Goal: Task Accomplishment & Management: Manage account settings

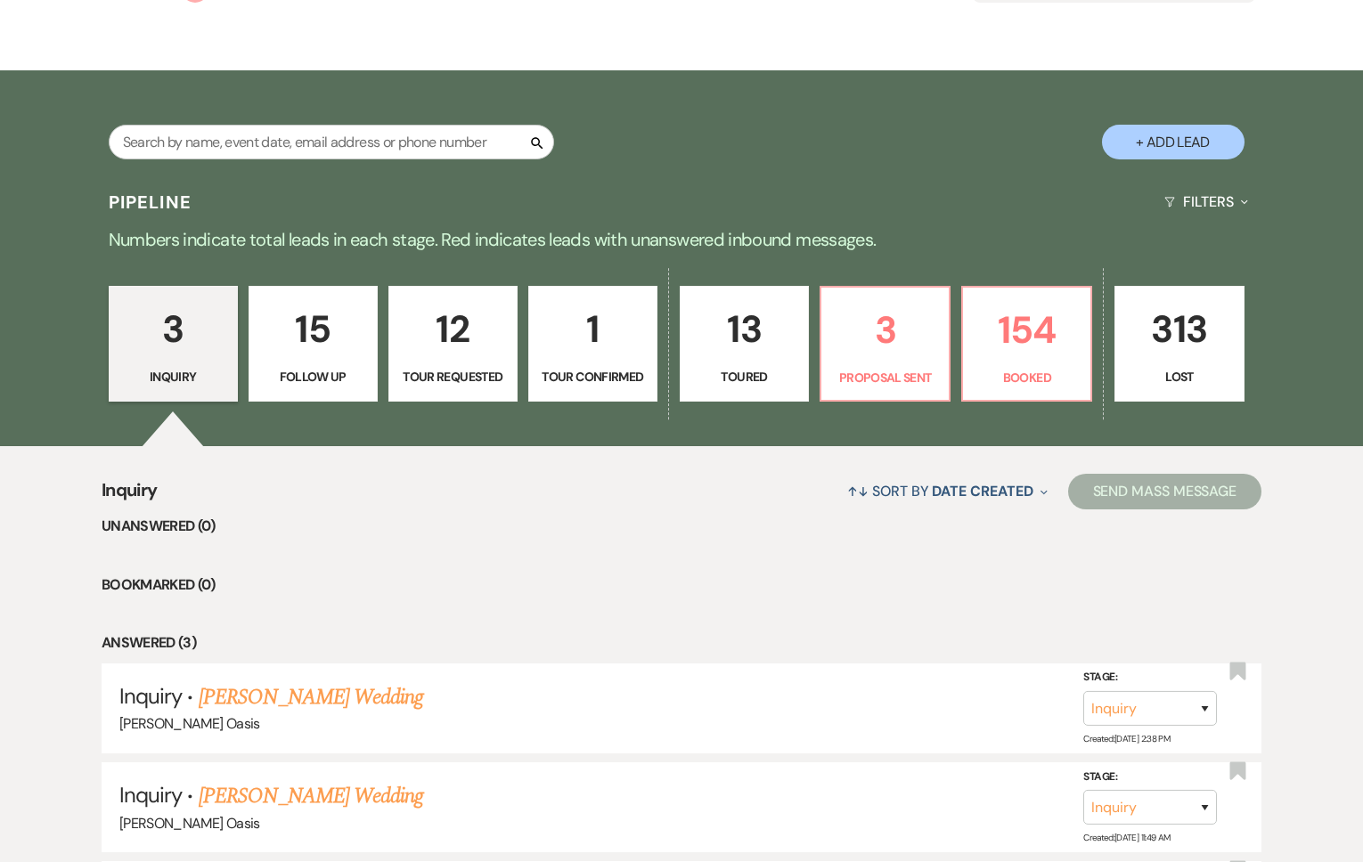
scroll to position [297, 0]
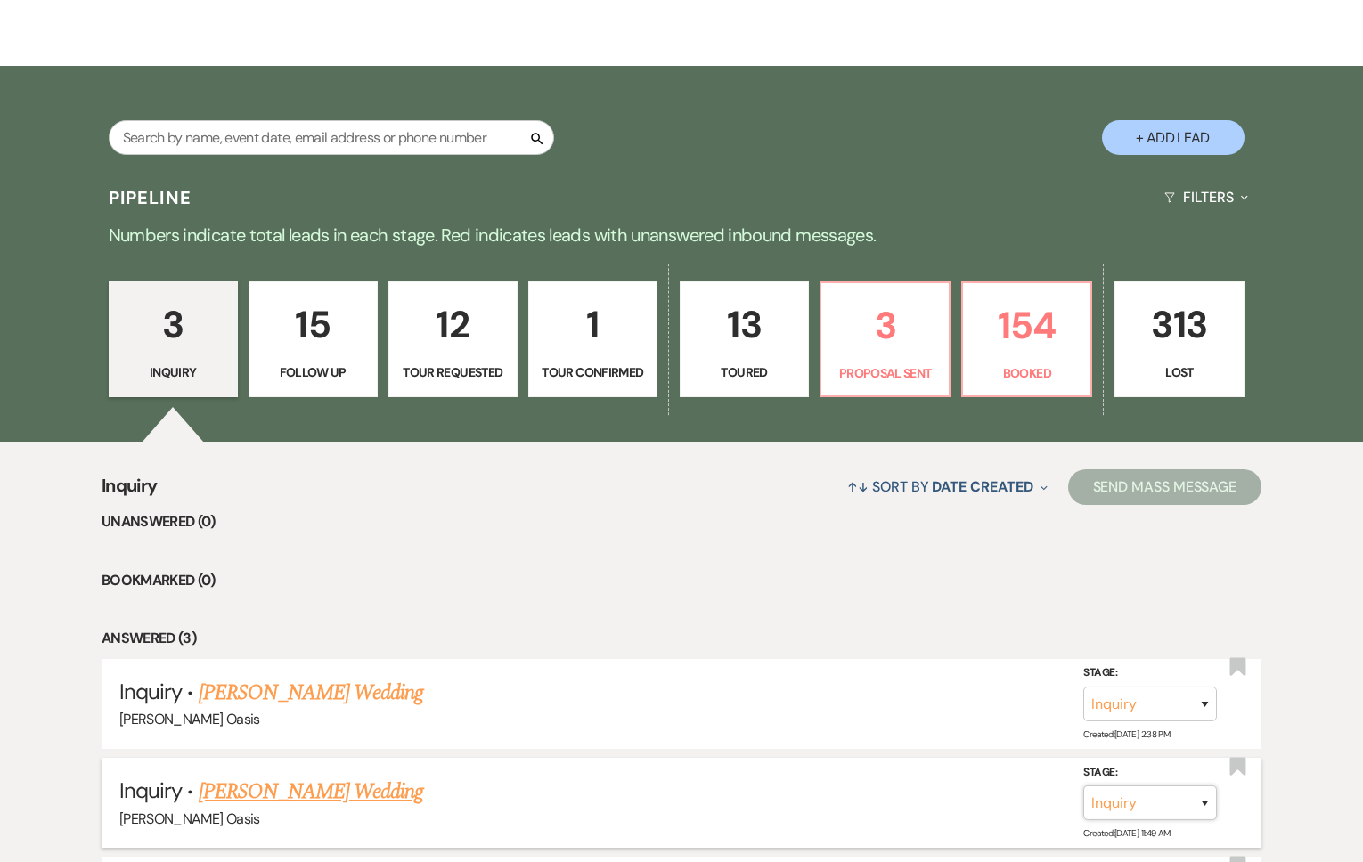
click at [1195, 786] on select "Inquiry Follow Up Tour Requested Tour Confirmed Toured Proposal Sent Booked Lost" at bounding box center [1150, 803] width 134 height 35
click at [1049, 363] on p "Booked" at bounding box center [1027, 373] width 106 height 20
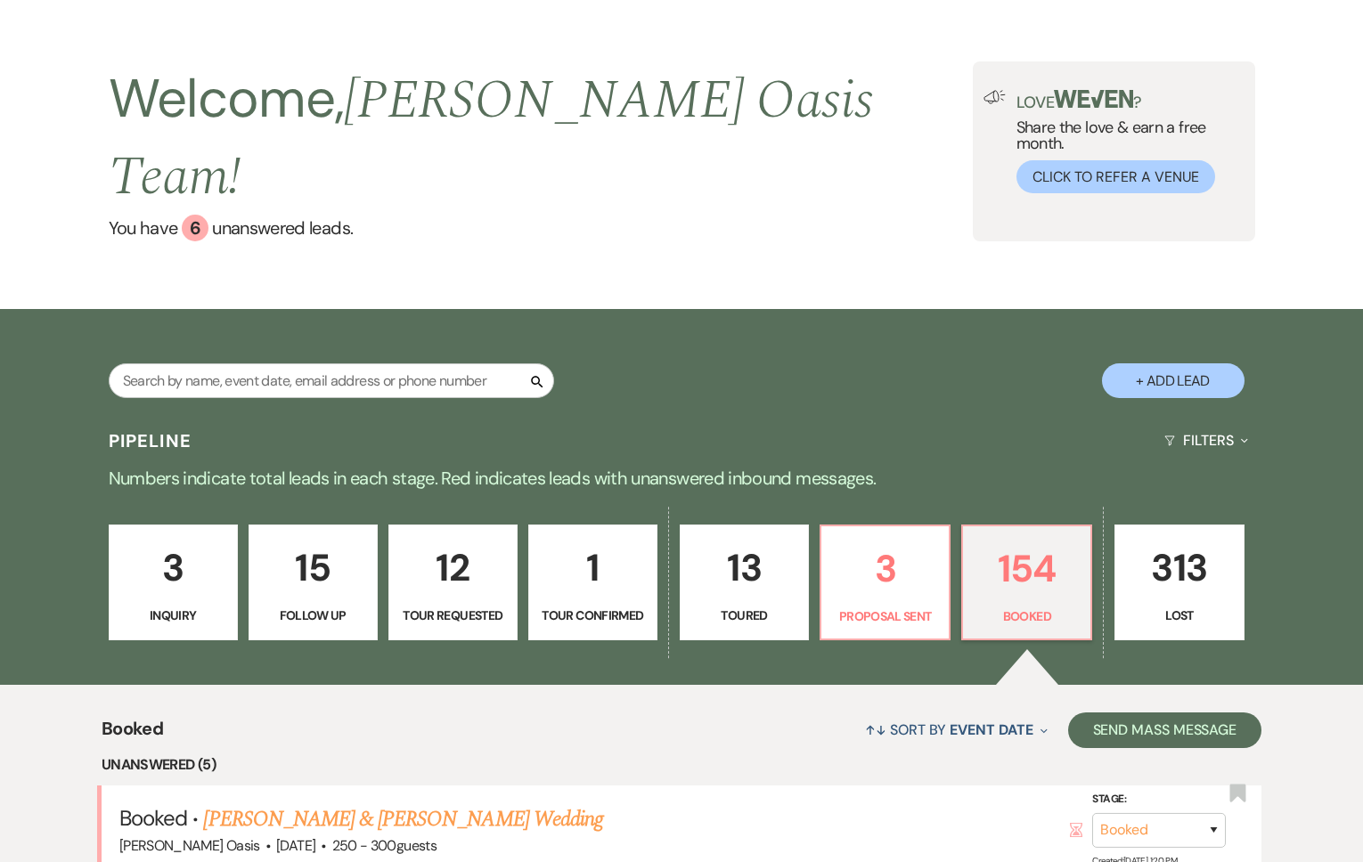
scroll to position [297, 0]
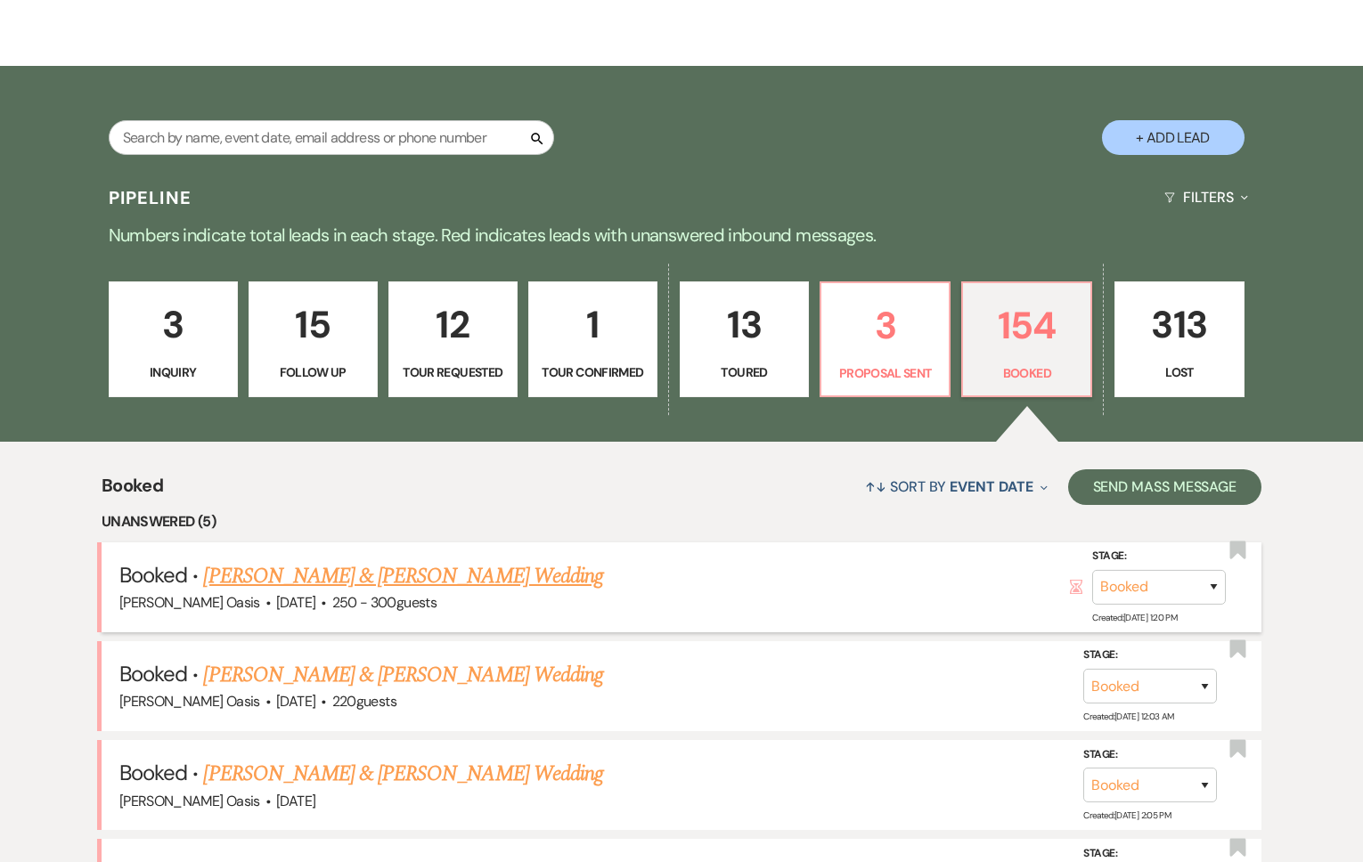
click at [436, 560] on link "[PERSON_NAME] & [PERSON_NAME] Wedding" at bounding box center [402, 576] width 399 height 32
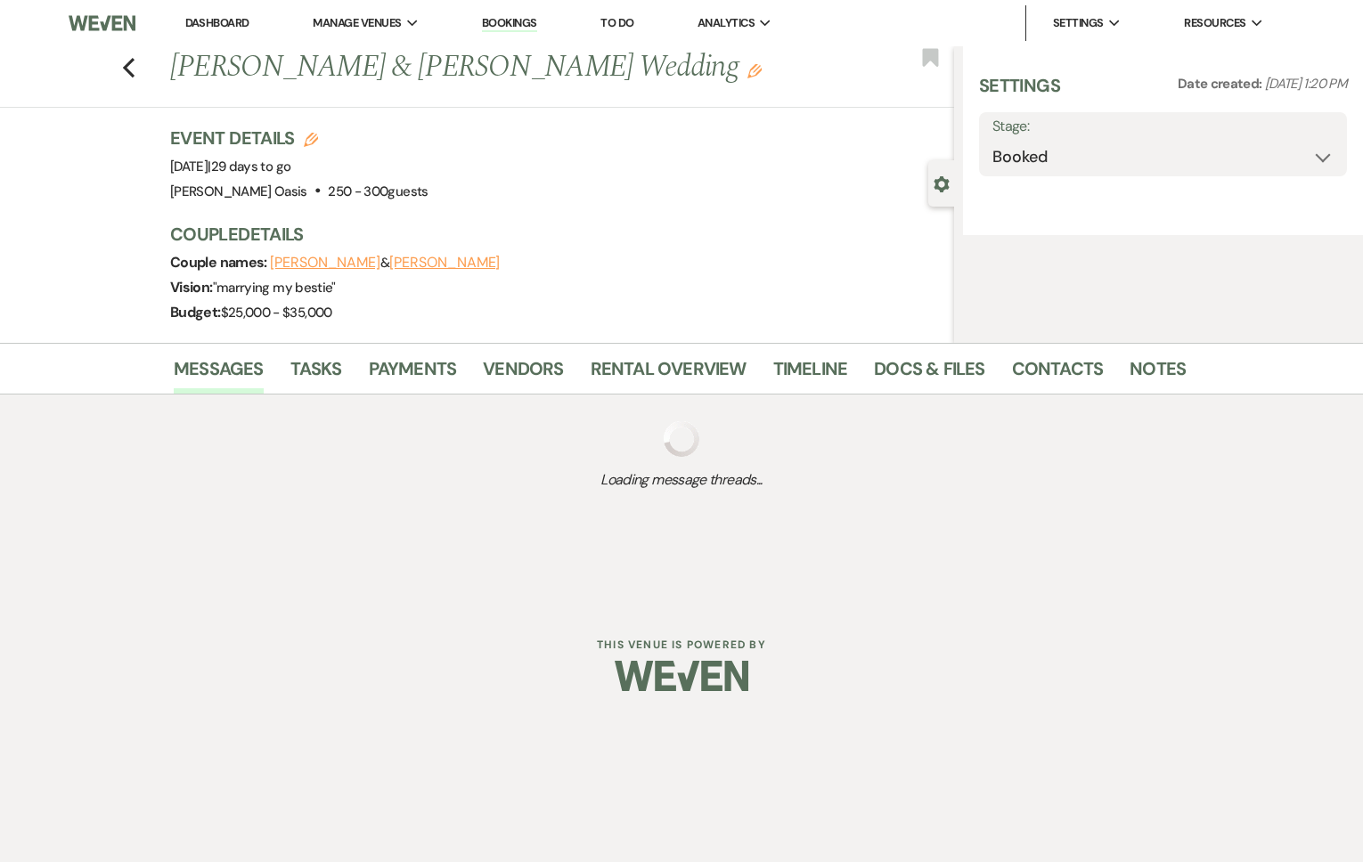
select select "1"
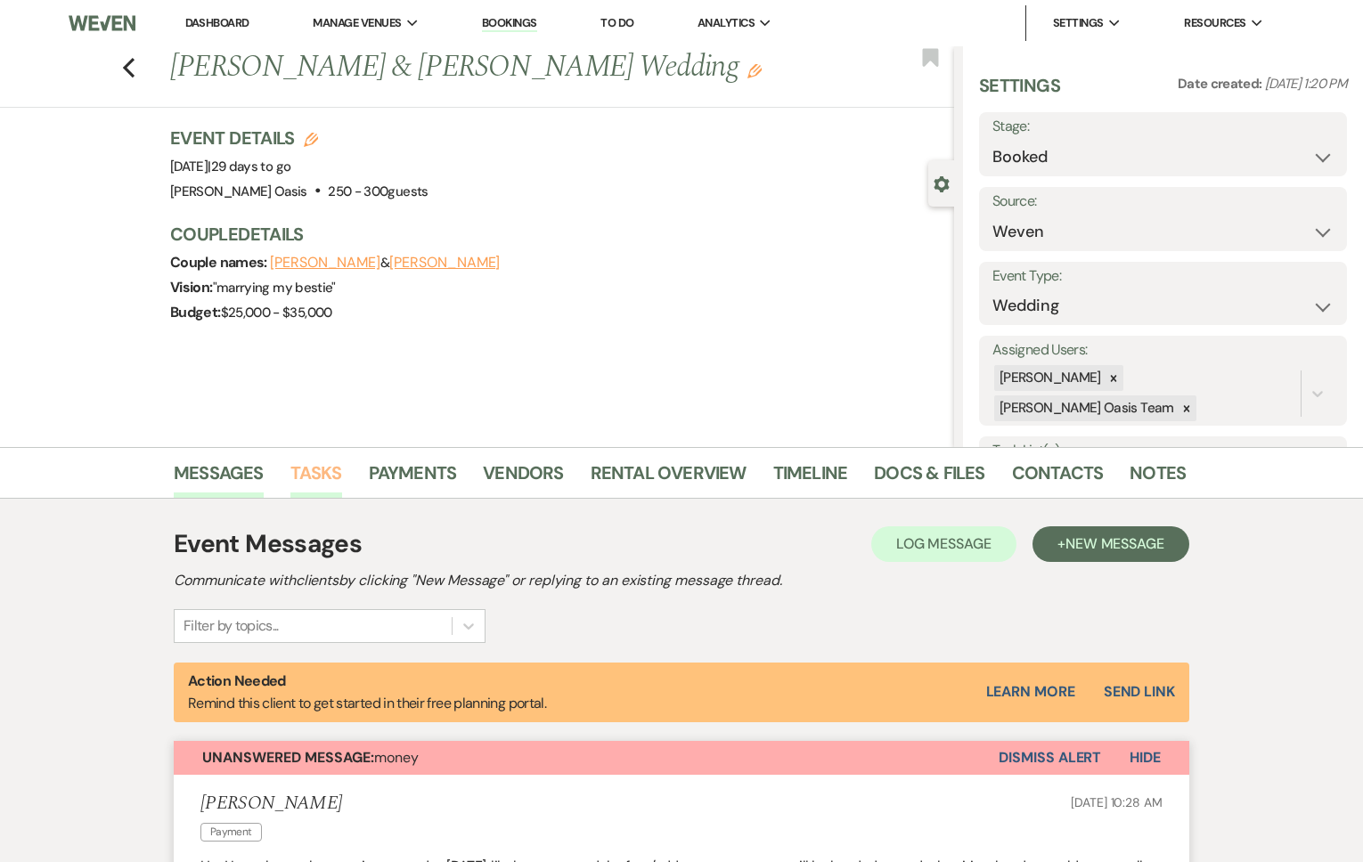
click at [323, 468] on link "Tasks" at bounding box center [316, 478] width 52 height 39
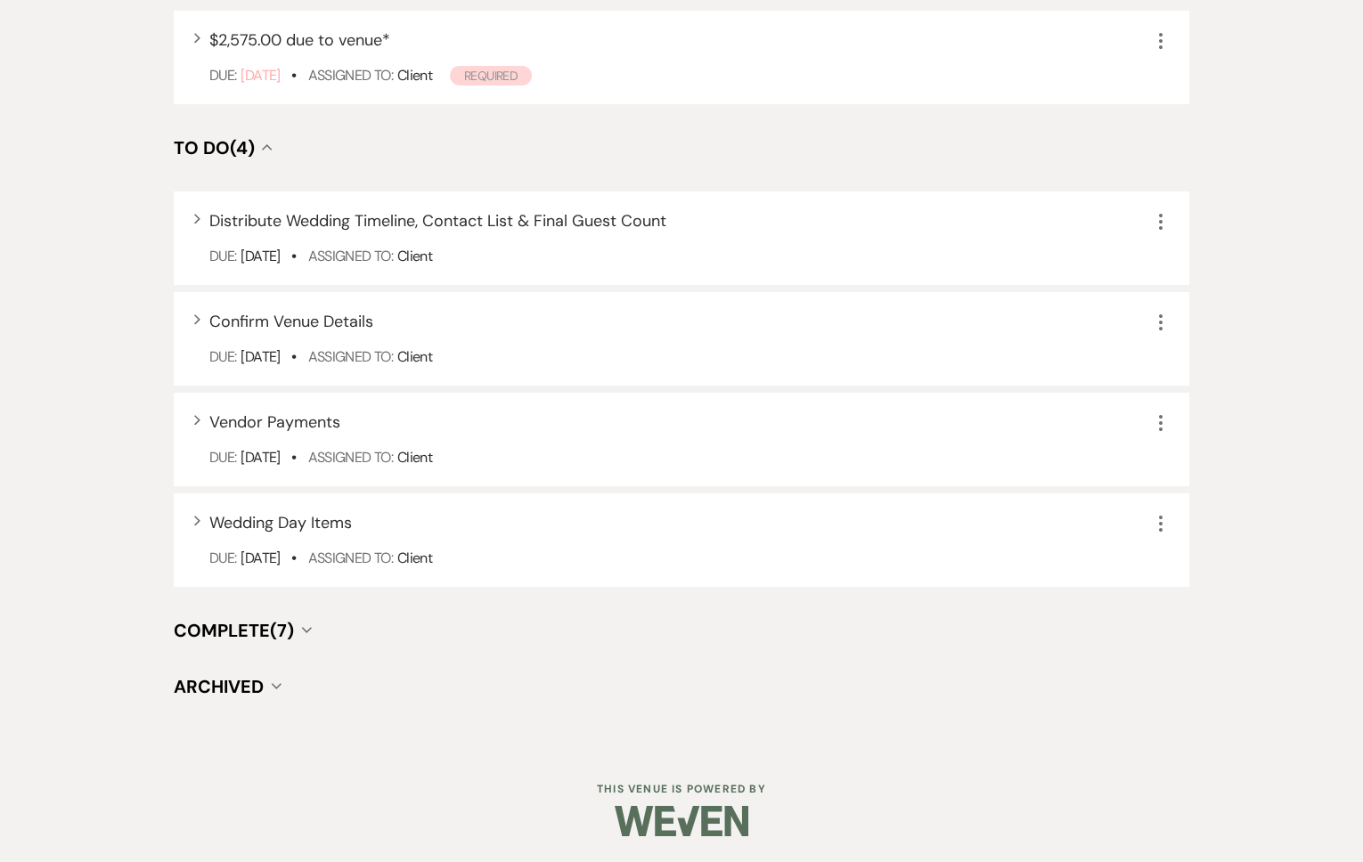
scroll to position [867, 0]
click at [205, 629] on span "Complete (7)" at bounding box center [234, 629] width 120 height 23
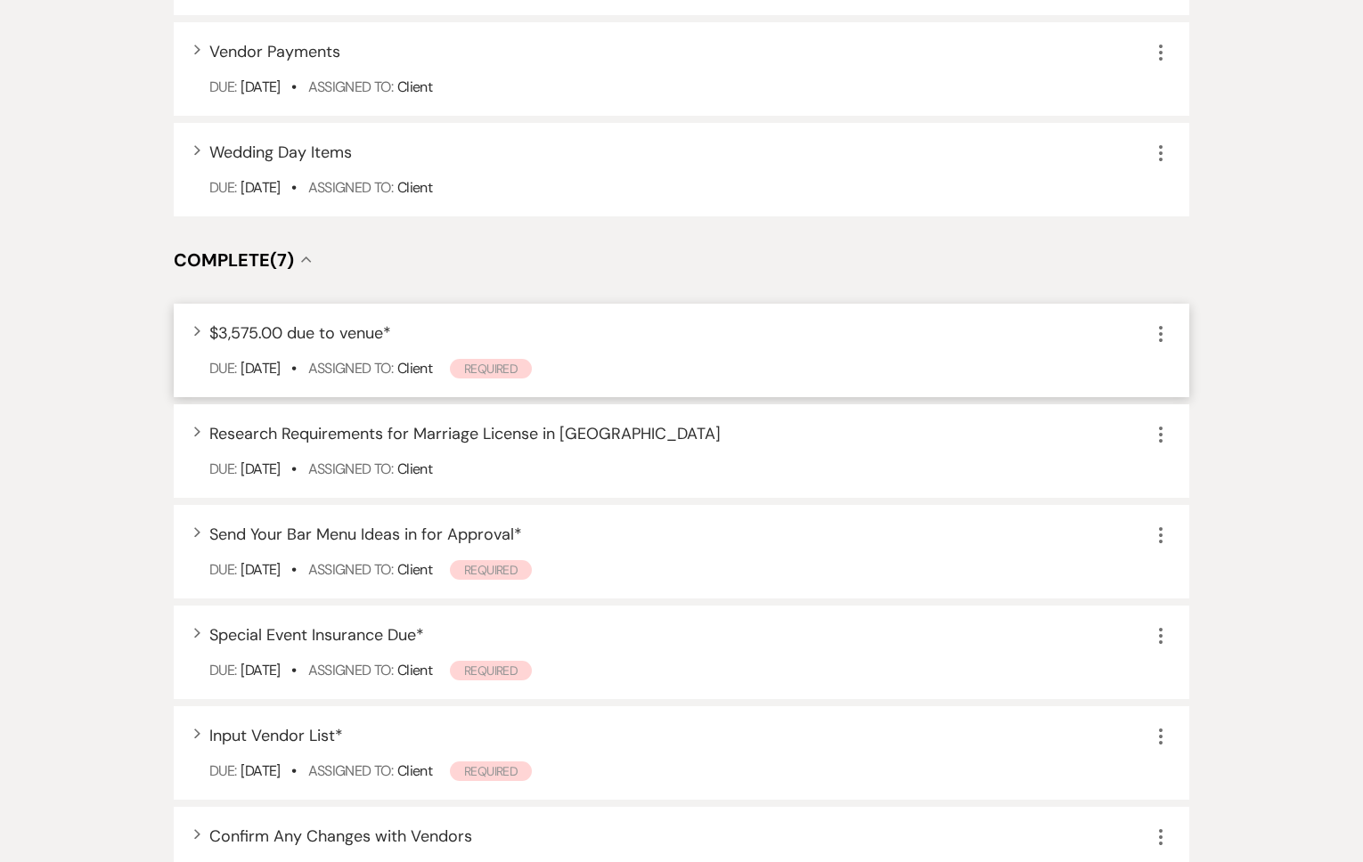
scroll to position [1237, 0]
click at [243, 437] on span "Research Requirements for Marriage License in [GEOGRAPHIC_DATA]" at bounding box center [464, 432] width 511 height 21
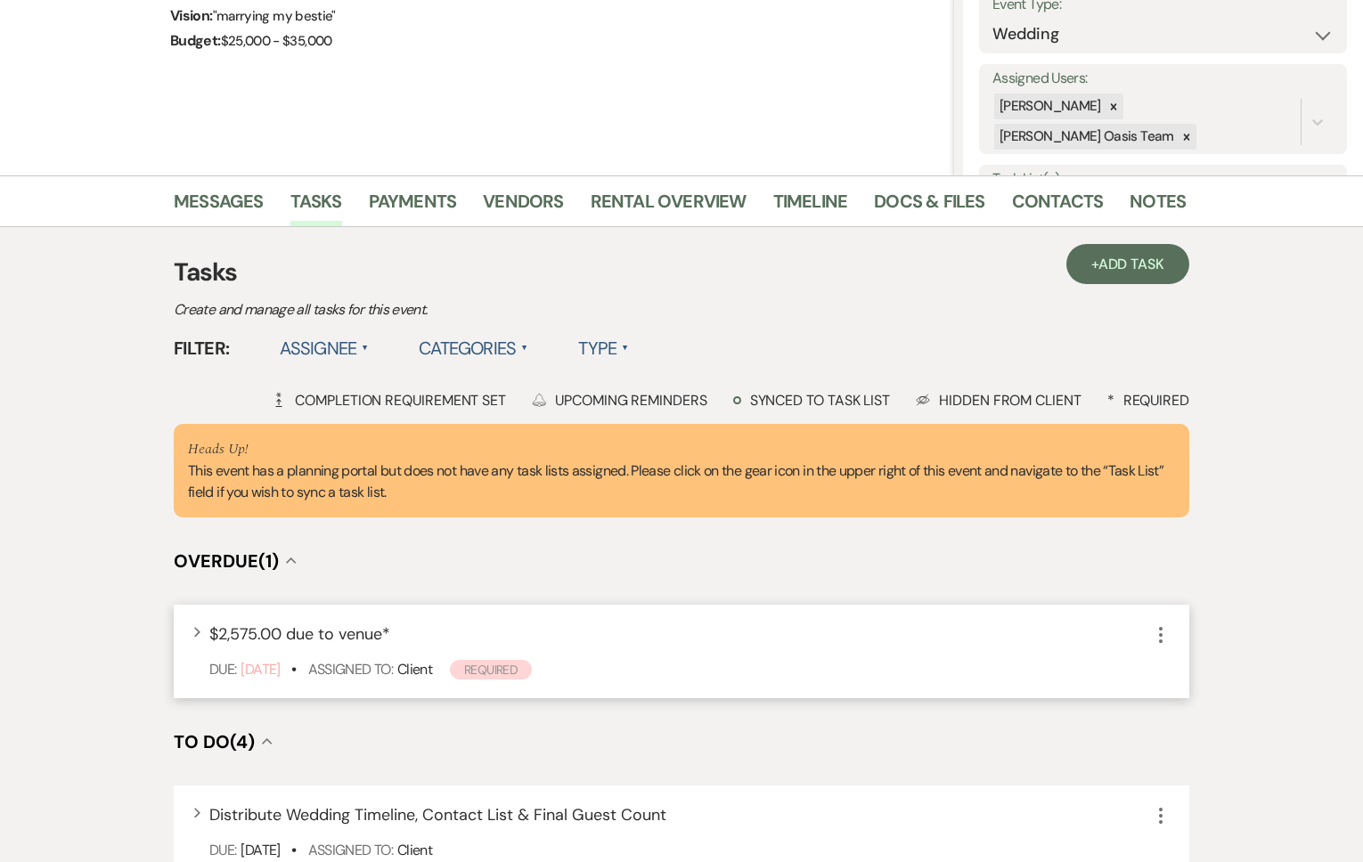
scroll to position [261, 0]
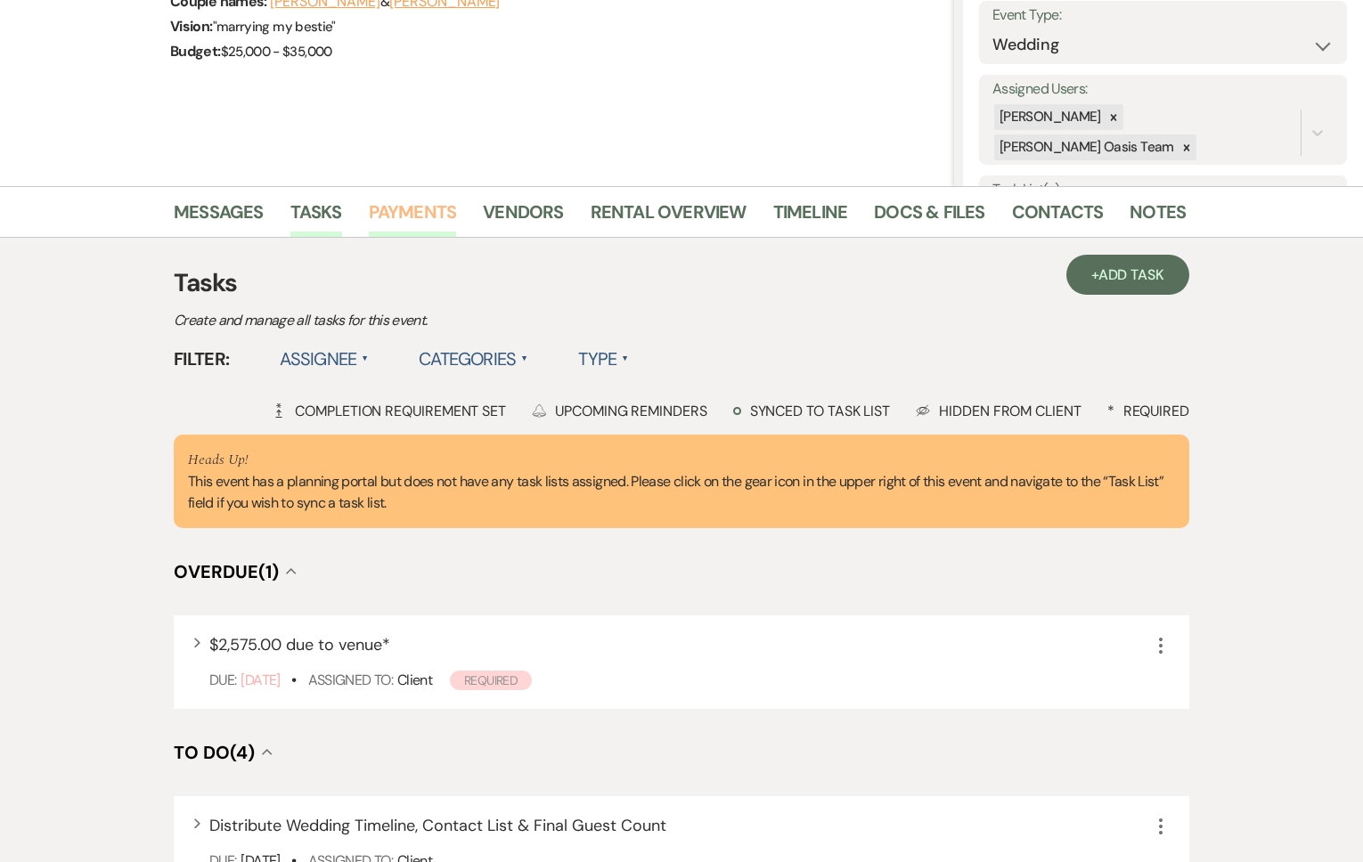
click at [412, 222] on link "Payments" at bounding box center [413, 217] width 88 height 39
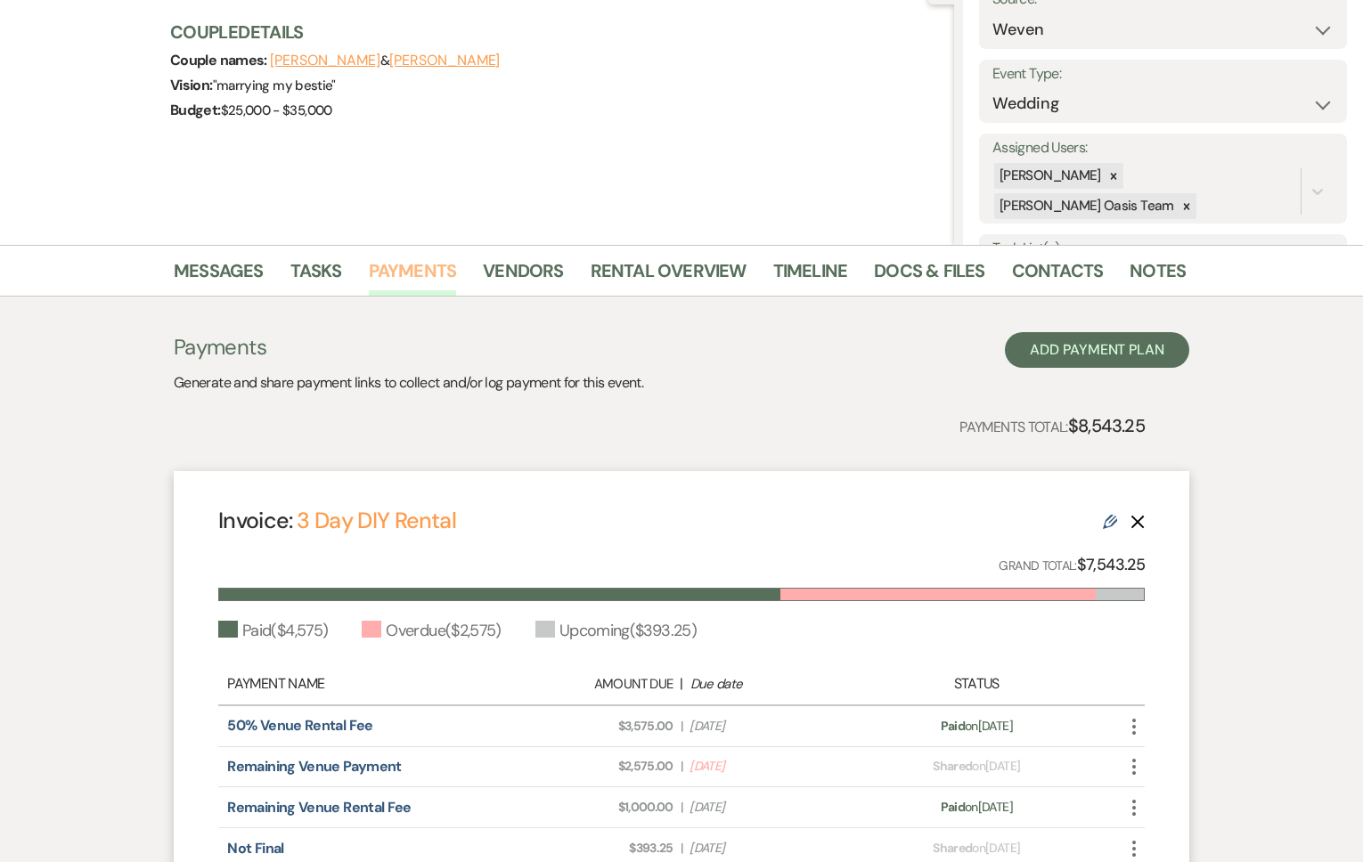
scroll to position [201, 0]
click at [506, 275] on link "Vendors" at bounding box center [523, 276] width 80 height 39
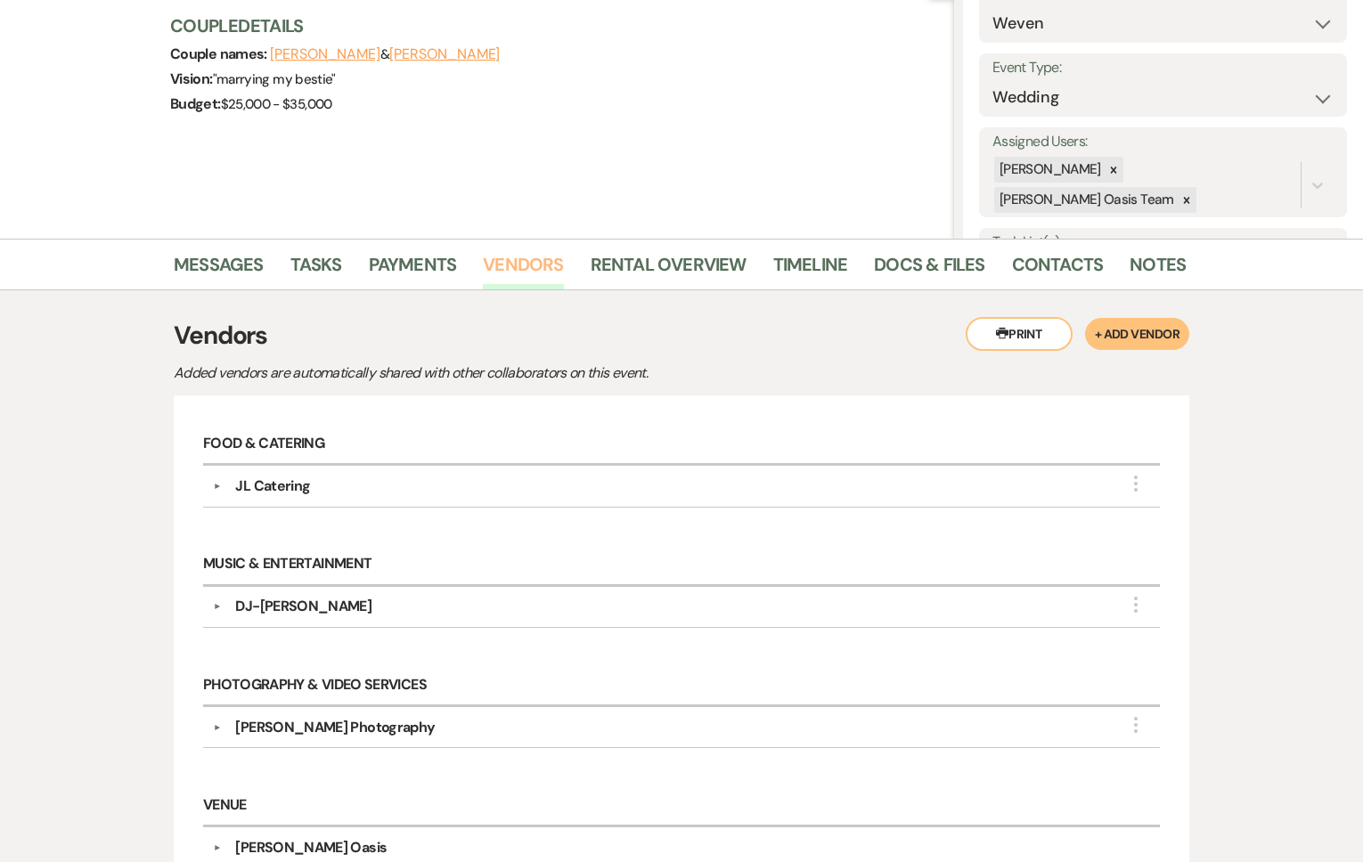
scroll to position [207, 0]
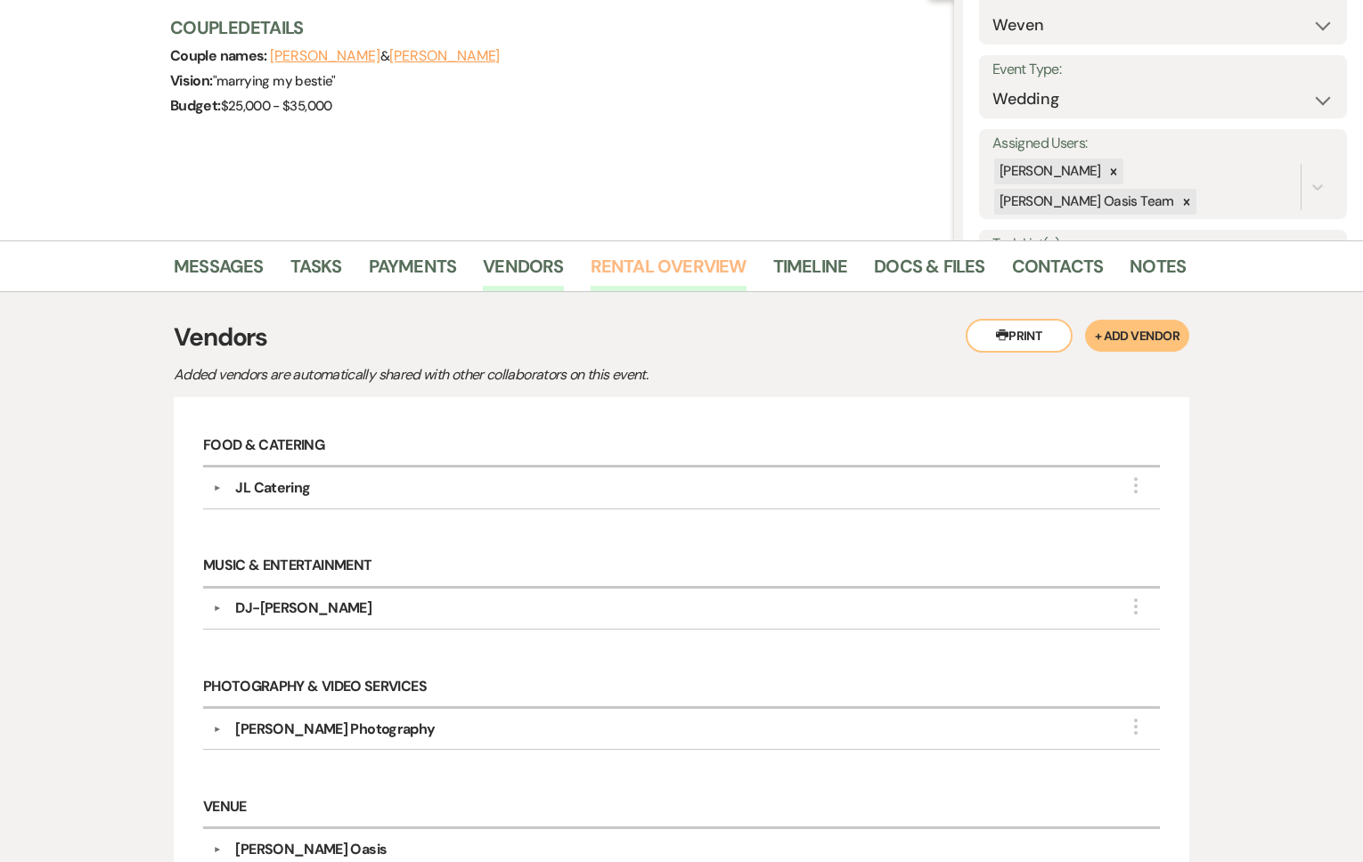
click at [668, 271] on link "Rental Overview" at bounding box center [669, 271] width 156 height 39
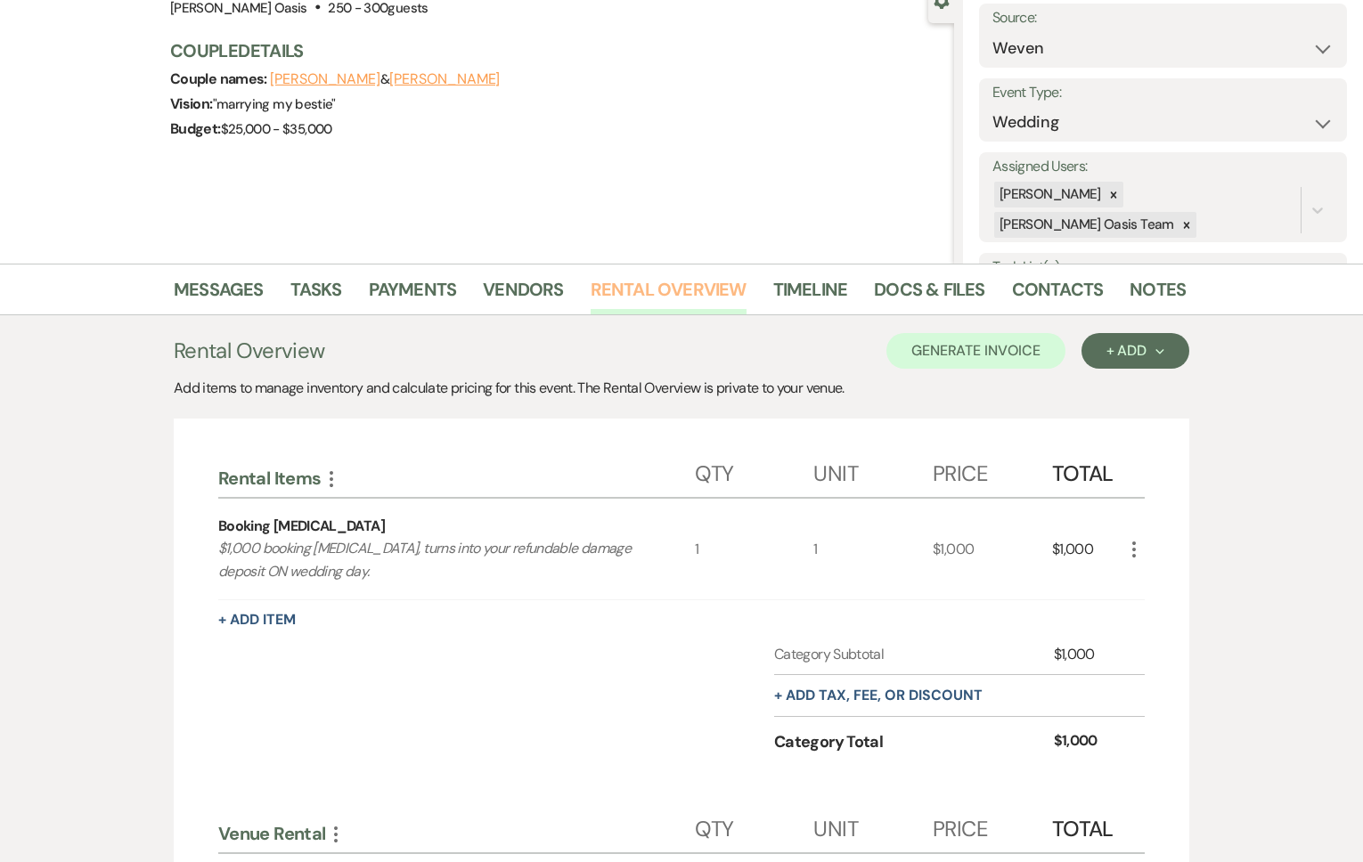
scroll to position [183, 0]
click at [803, 301] on link "Timeline" at bounding box center [810, 295] width 75 height 39
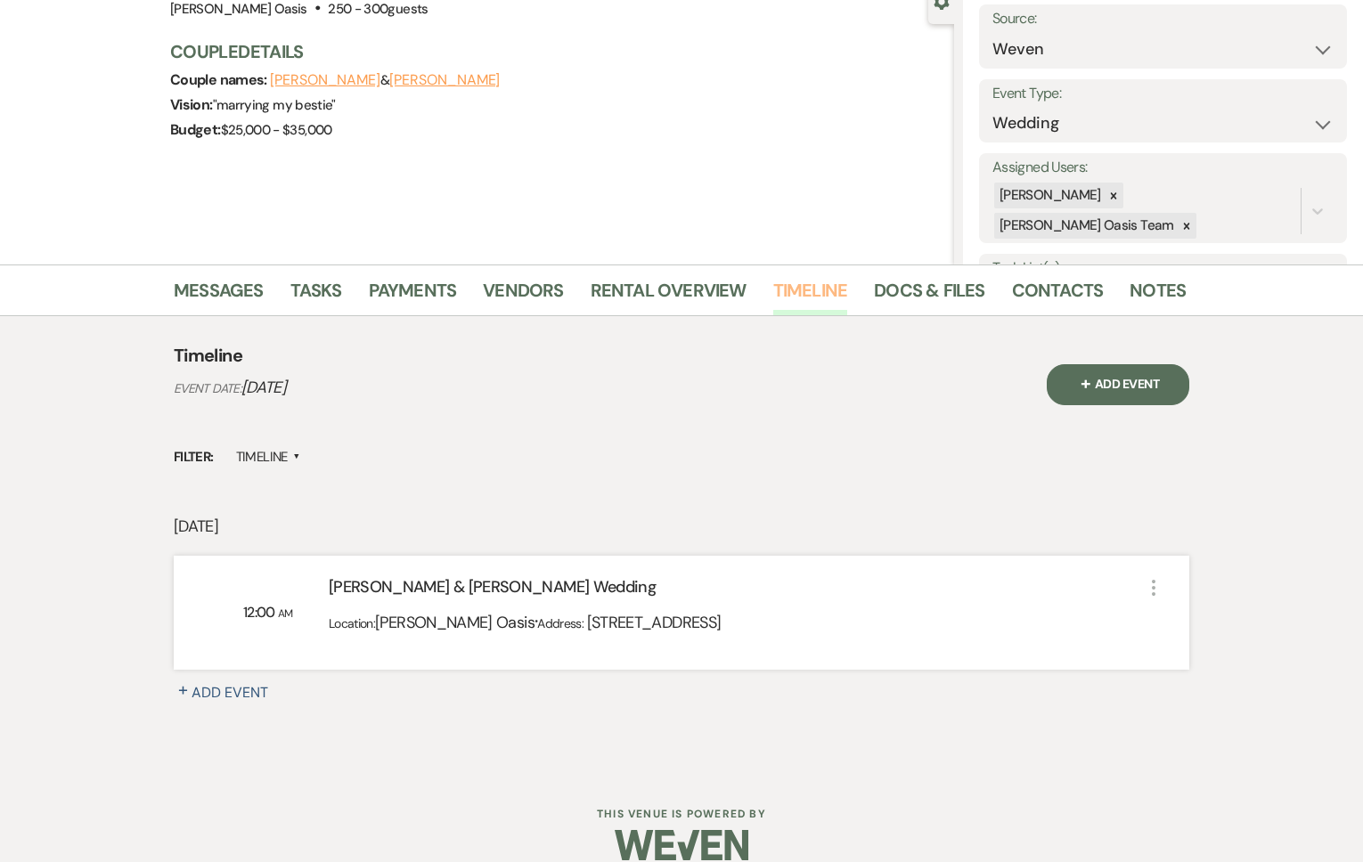
scroll to position [208, 0]
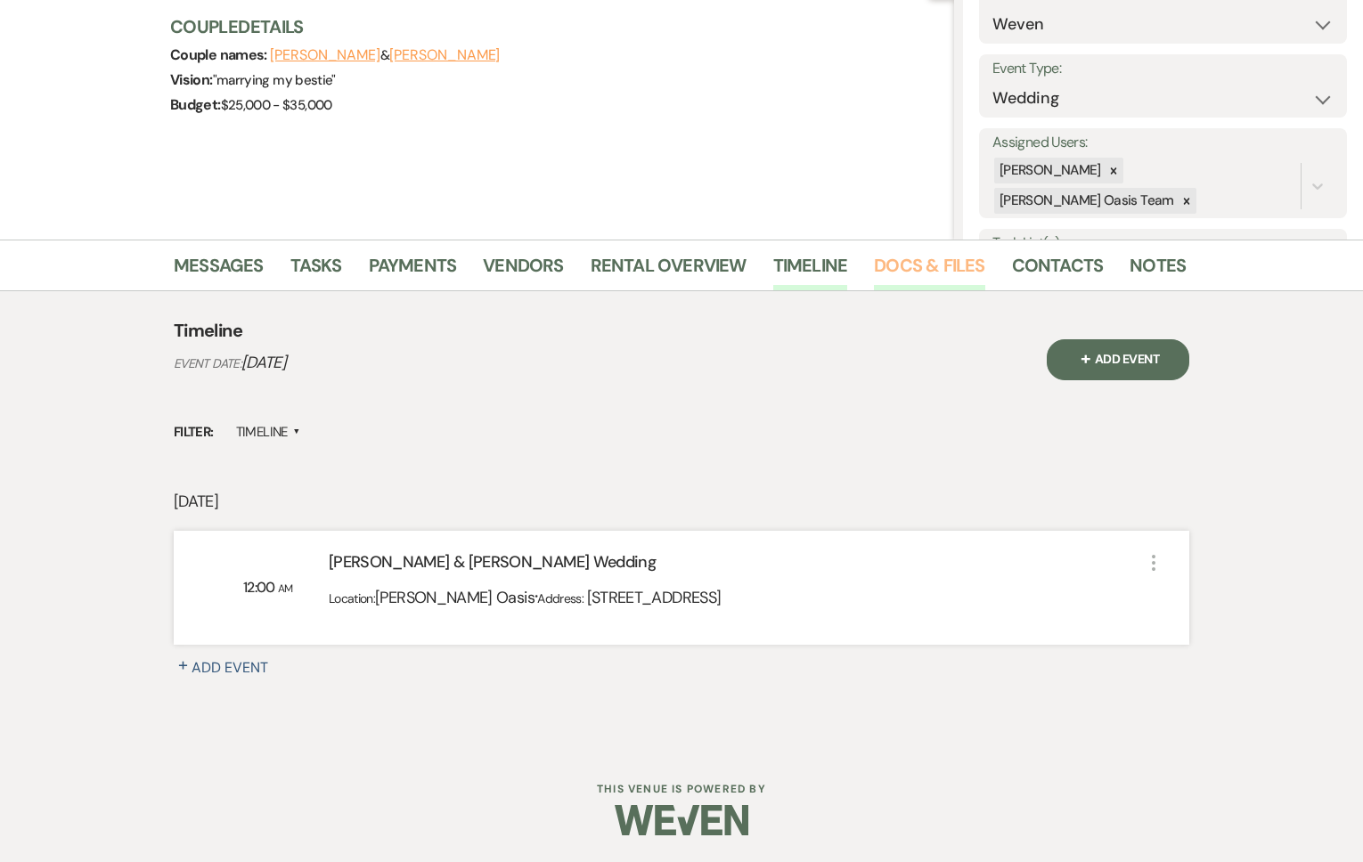
click at [936, 278] on link "Docs & Files" at bounding box center [929, 270] width 110 height 39
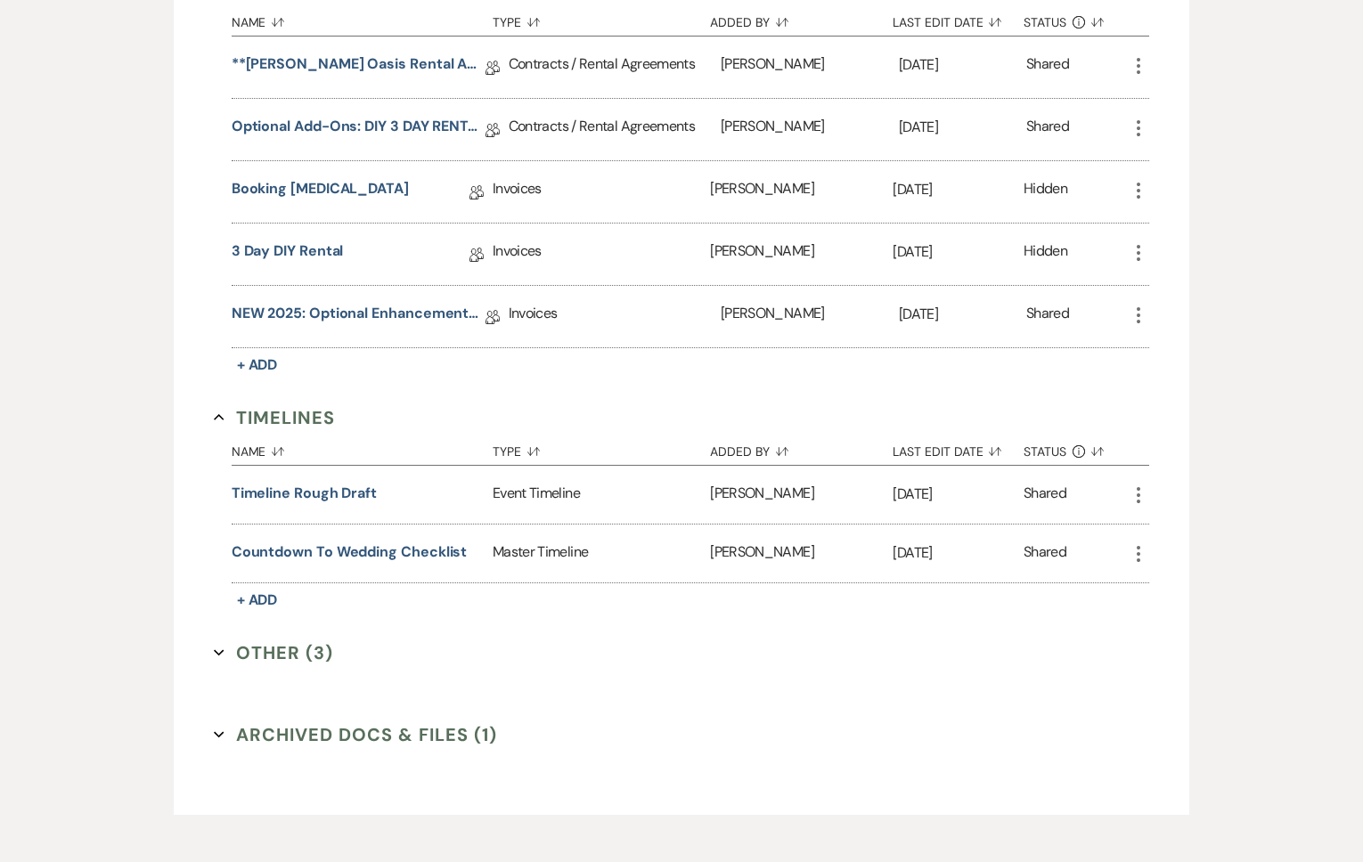
scroll to position [701, 0]
click at [281, 651] on button "Other (3) Expand" at bounding box center [273, 652] width 119 height 27
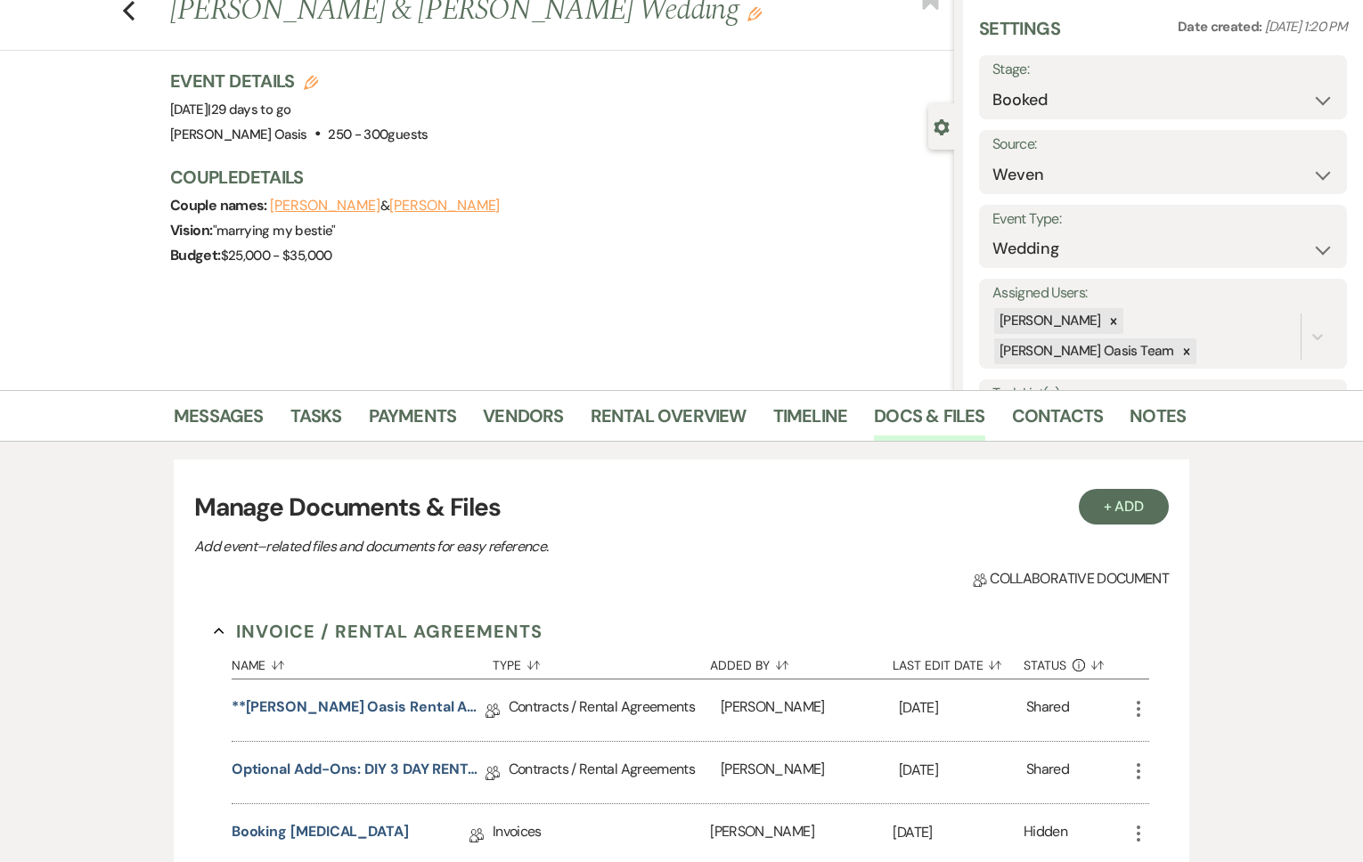
scroll to position [69, 0]
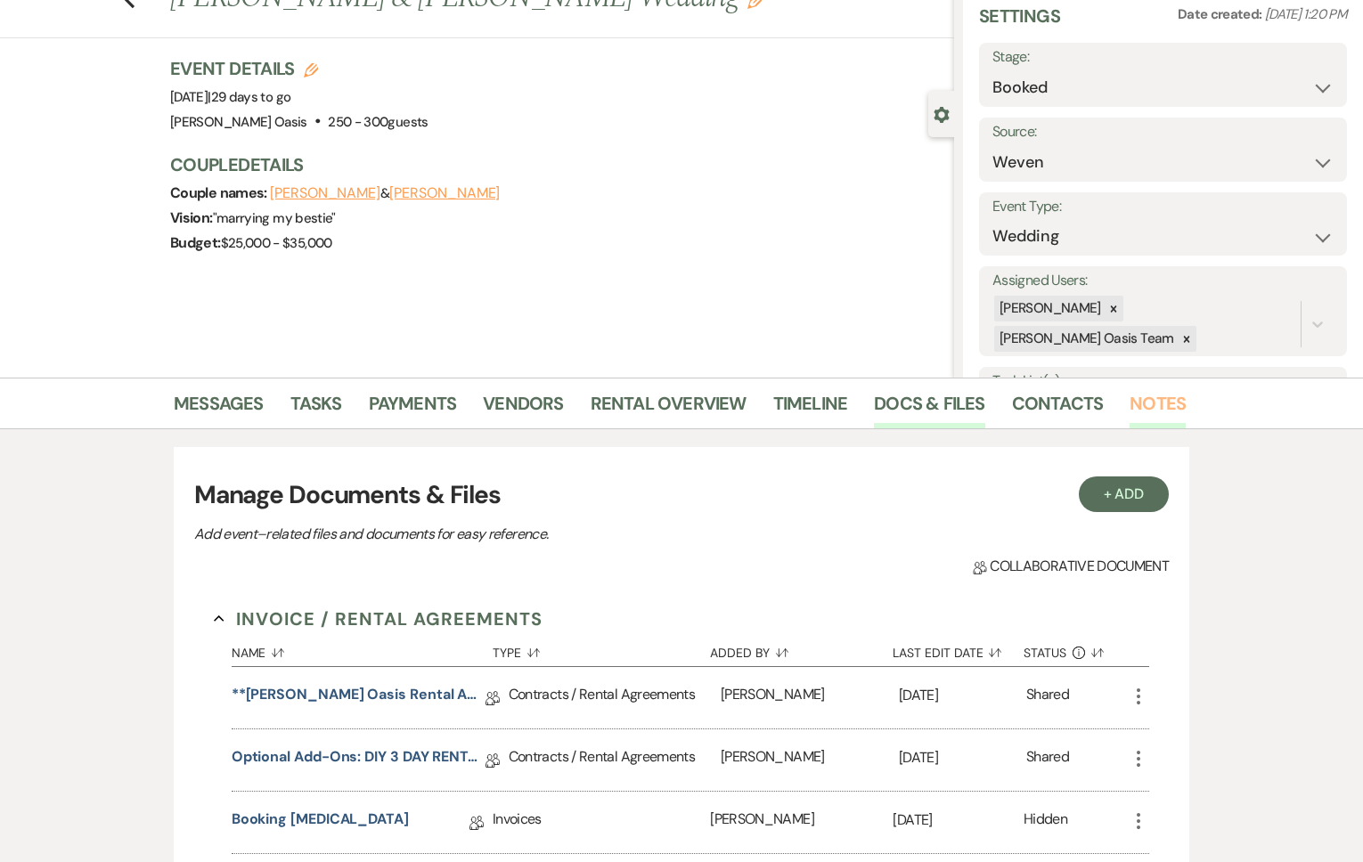
click at [1155, 397] on link "Notes" at bounding box center [1158, 408] width 56 height 39
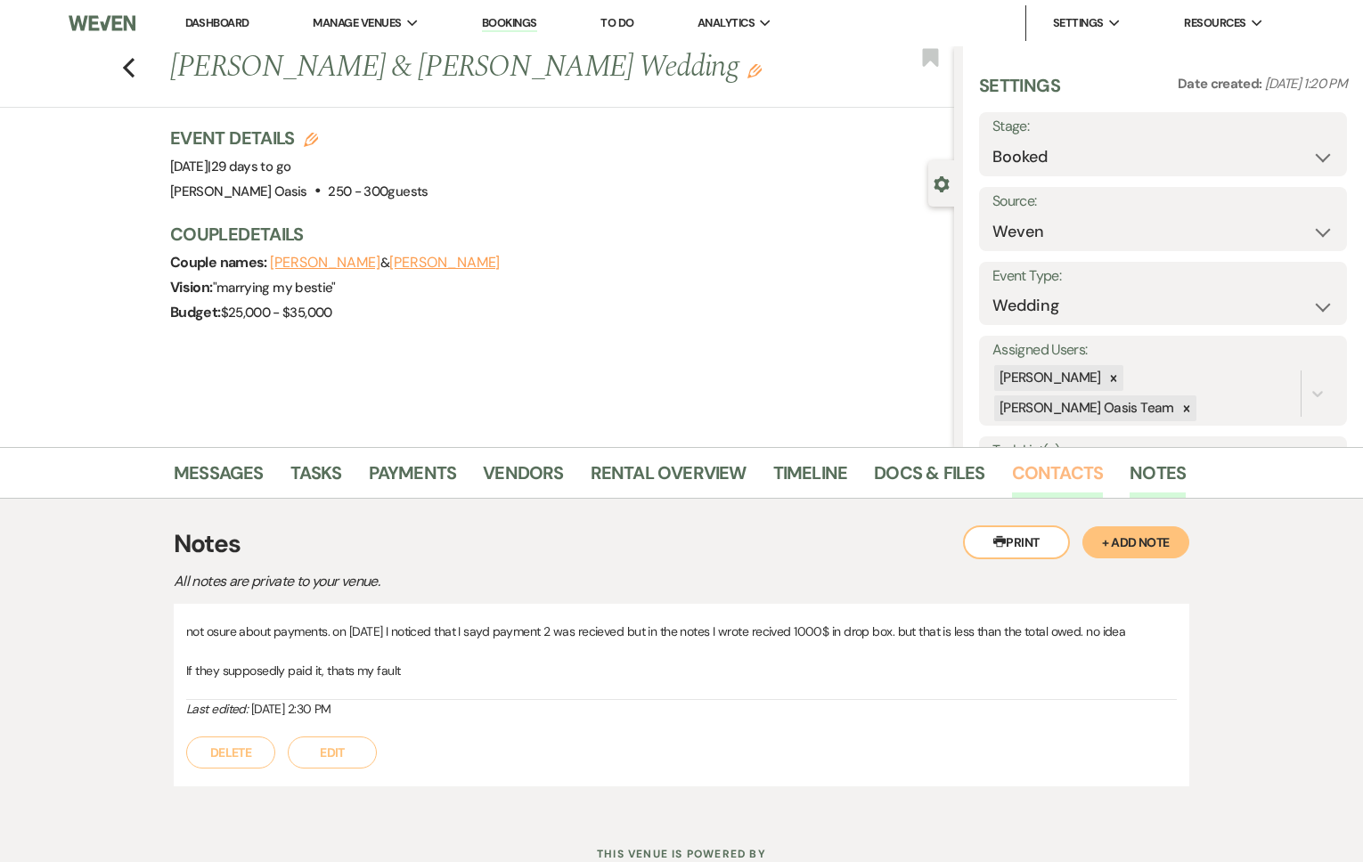
click at [1065, 487] on link "Contacts" at bounding box center [1058, 478] width 92 height 39
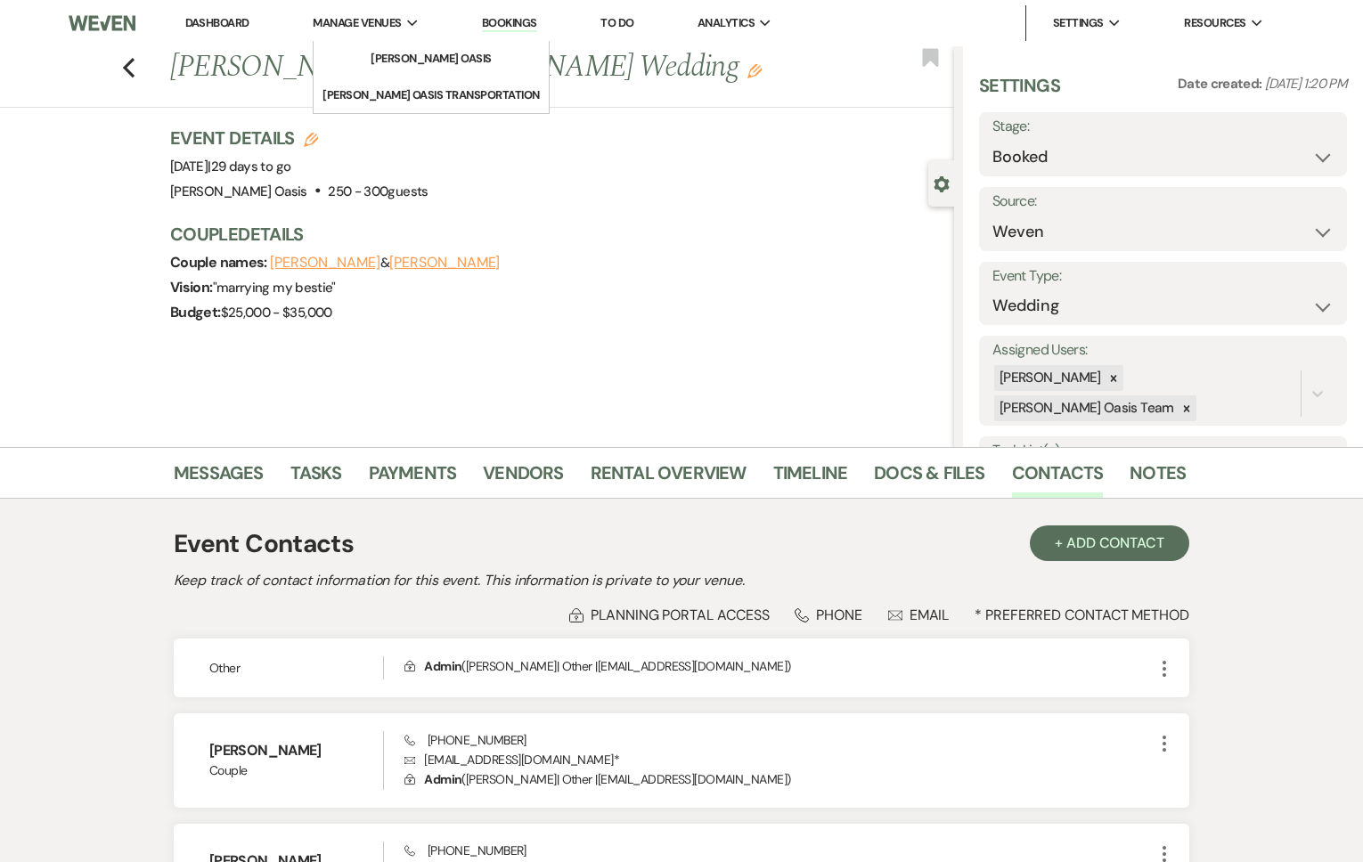
click at [412, 25] on icon "Expand" at bounding box center [413, 24] width 12 height 8
click at [406, 51] on li "[PERSON_NAME] Oasis" at bounding box center [431, 59] width 160 height 18
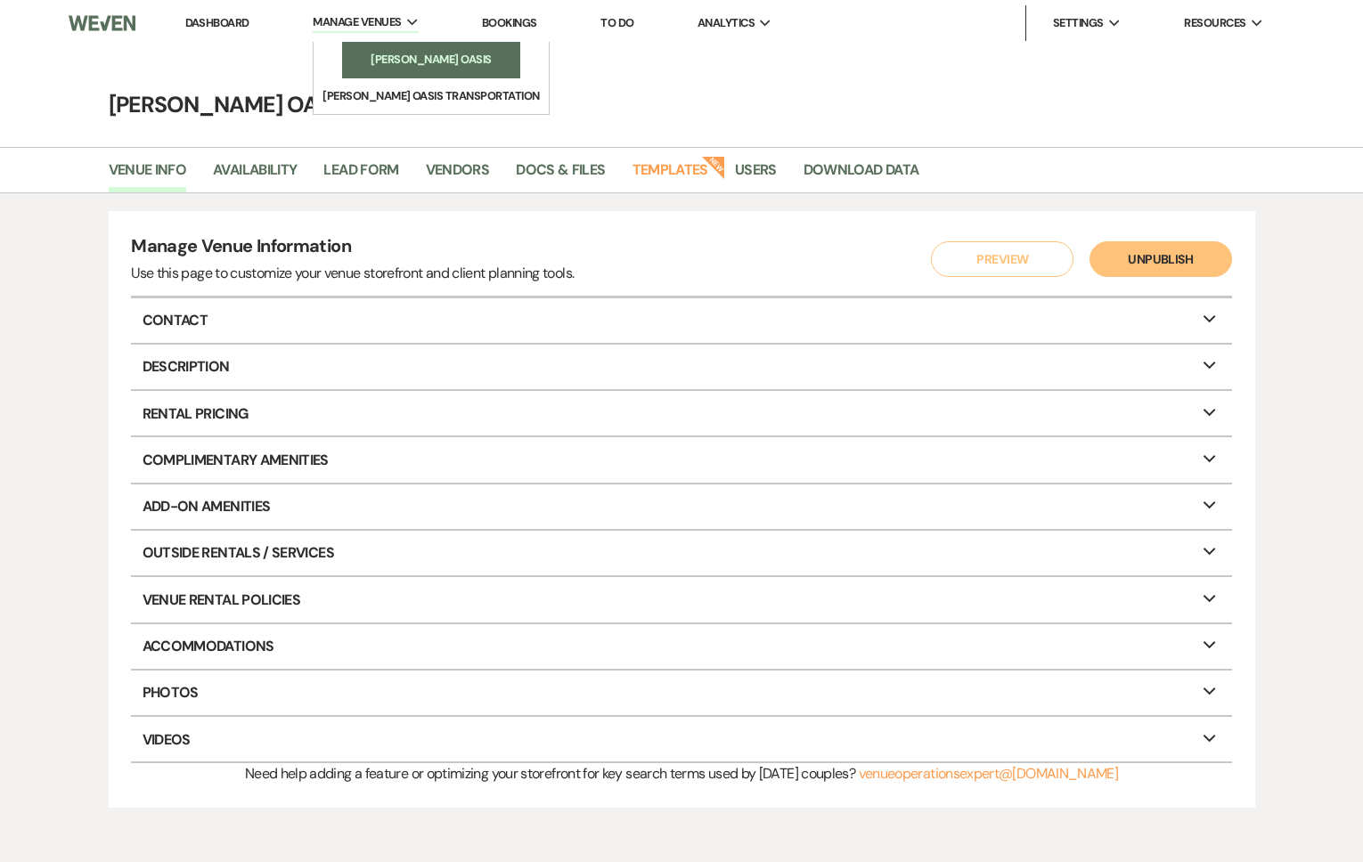
click at [397, 53] on li "[PERSON_NAME] Oasis" at bounding box center [431, 60] width 160 height 18
click at [404, 67] on li "[PERSON_NAME] Oasis" at bounding box center [431, 60] width 160 height 18
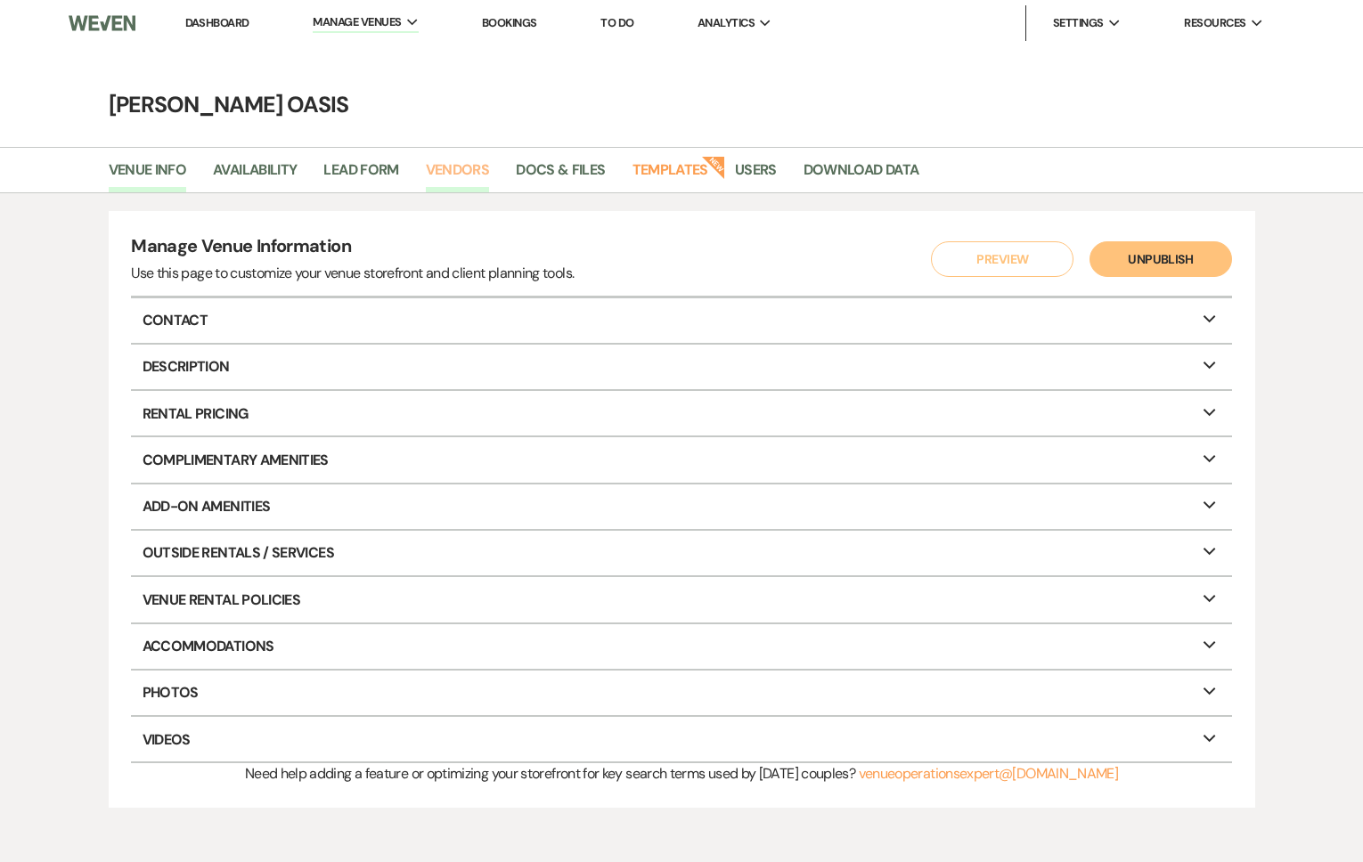
click at [454, 179] on link "Vendors" at bounding box center [458, 176] width 64 height 34
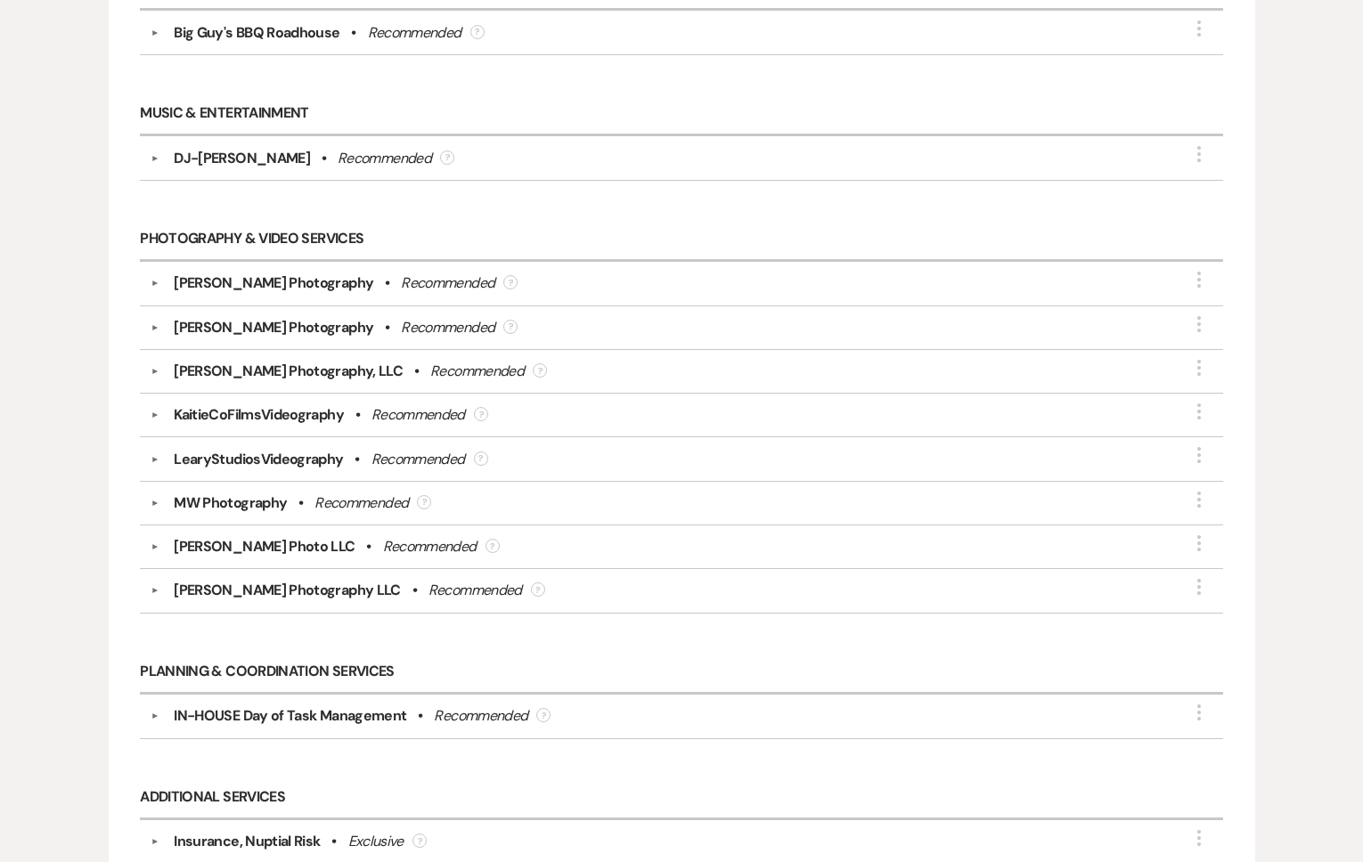
scroll to position [694, 0]
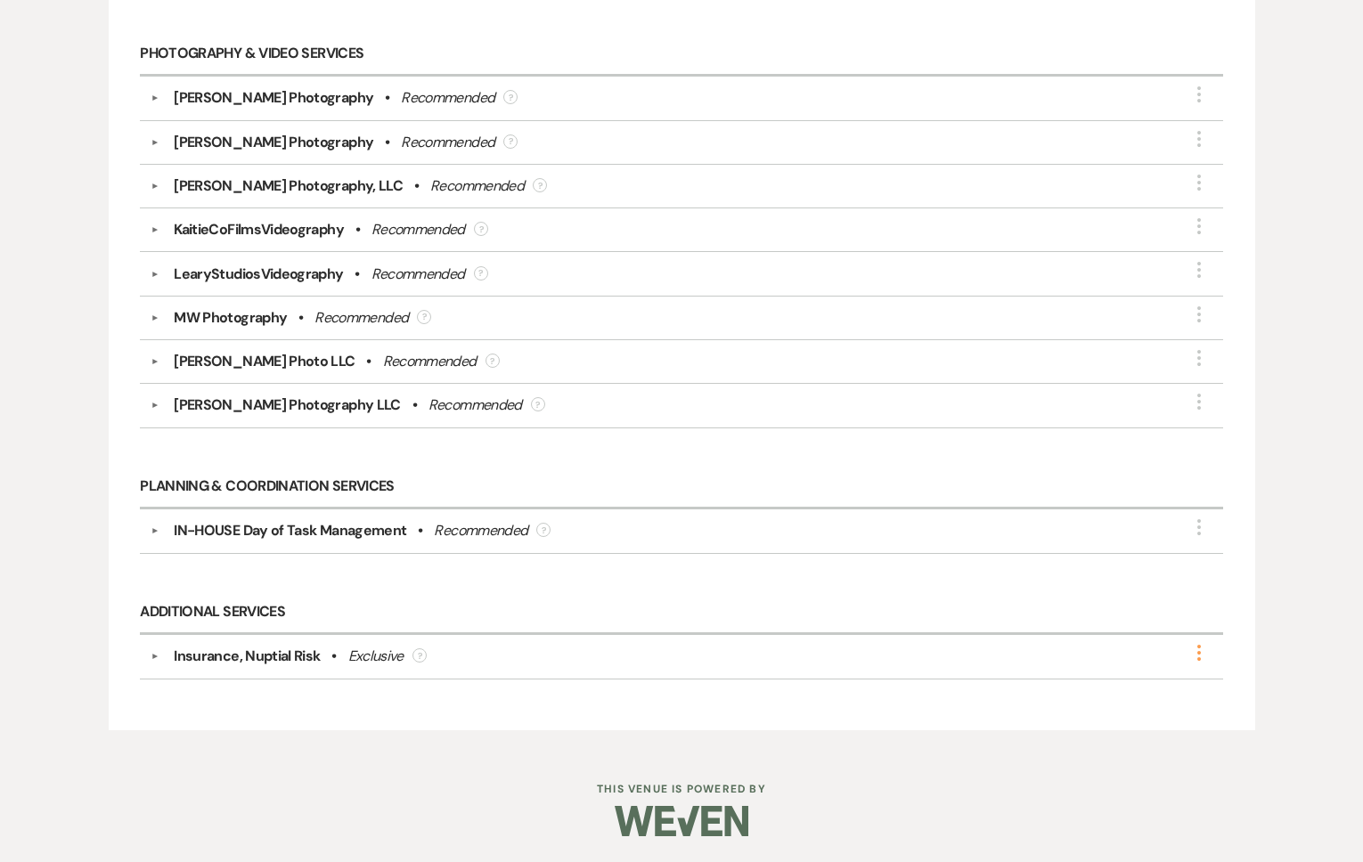
click at [1192, 653] on icon "More" at bounding box center [1198, 652] width 21 height 21
click at [1173, 646] on ul "Edit Delete" at bounding box center [1096, 680] width 200 height 68
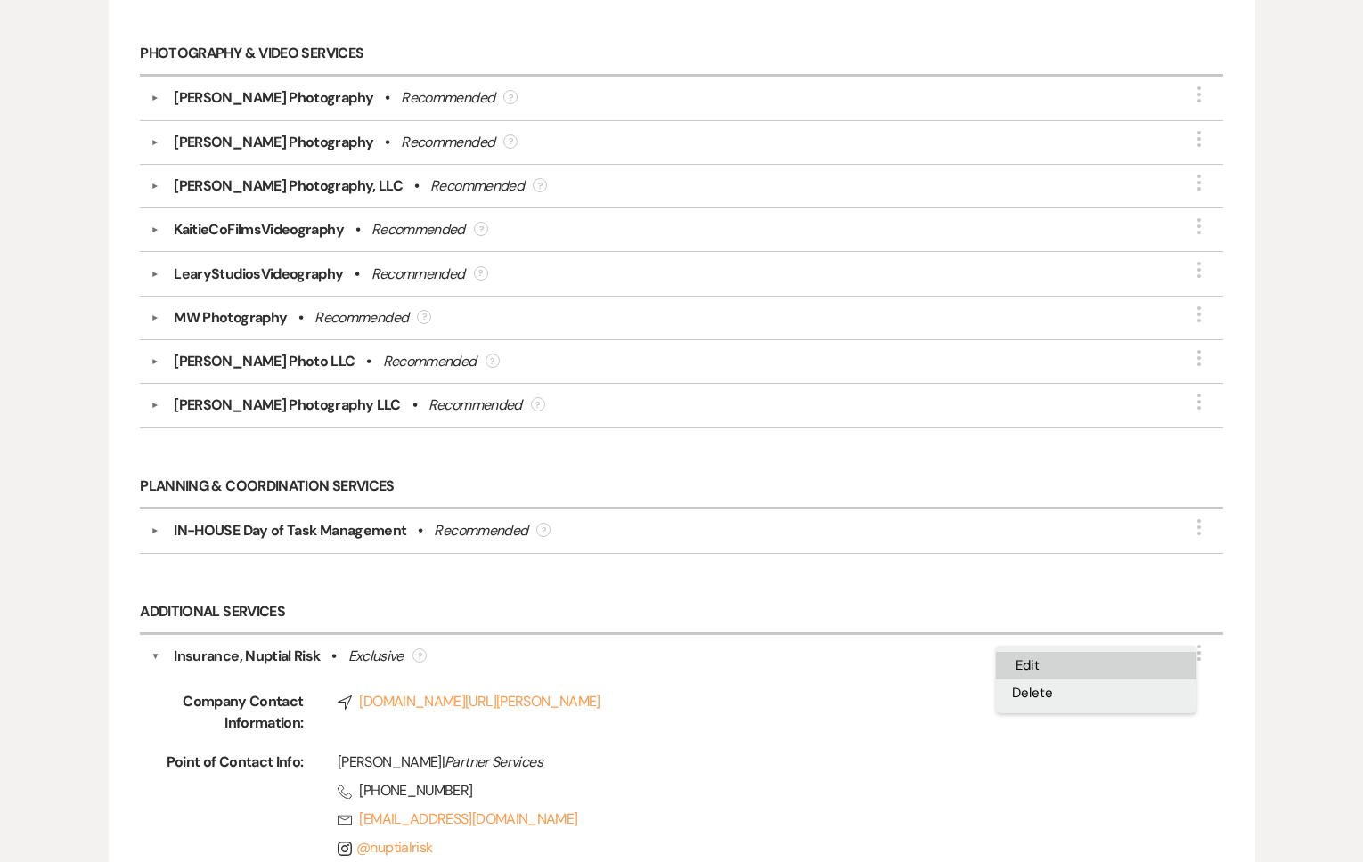
click at [1105, 666] on button "Edit" at bounding box center [1096, 666] width 200 height 28
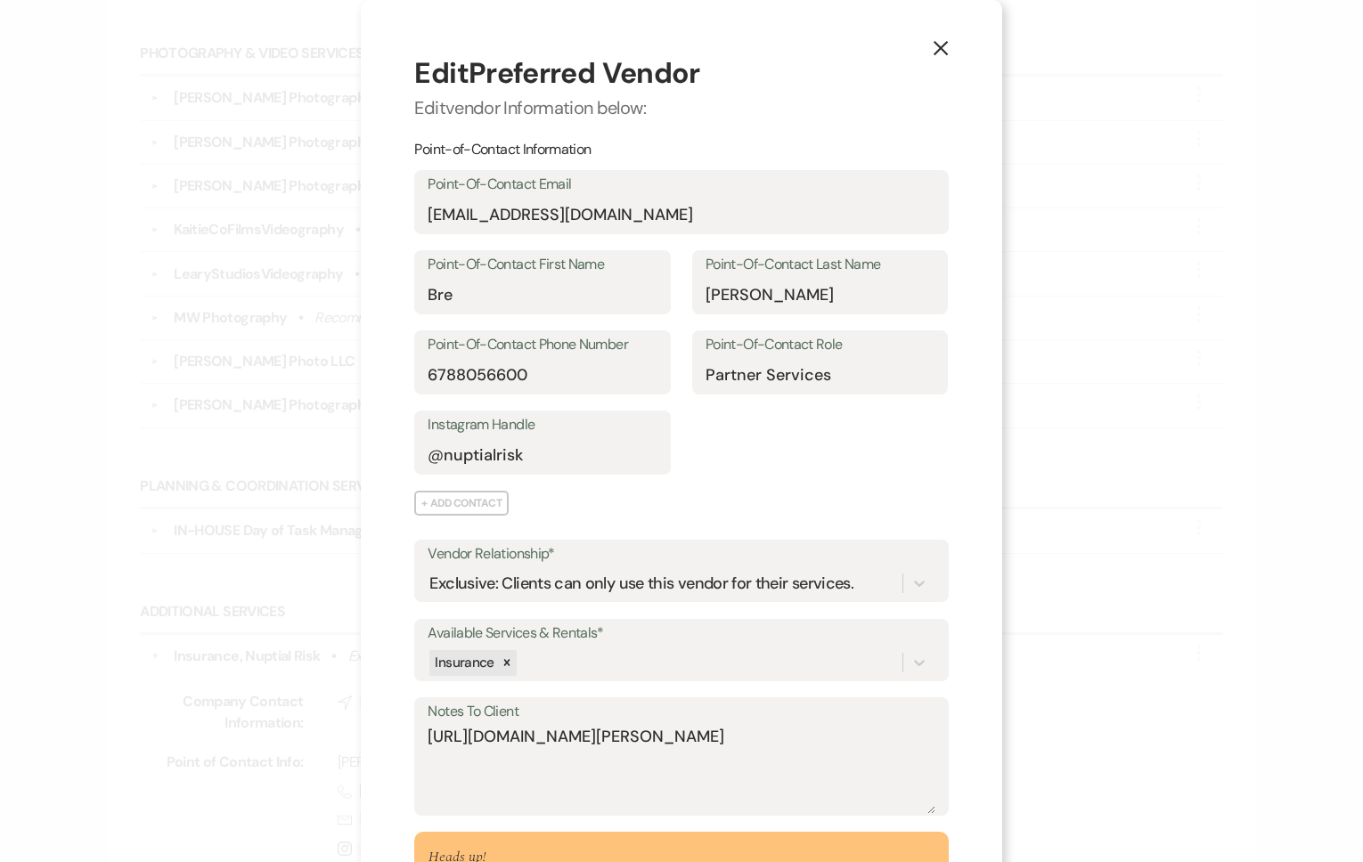
scroll to position [139, 0]
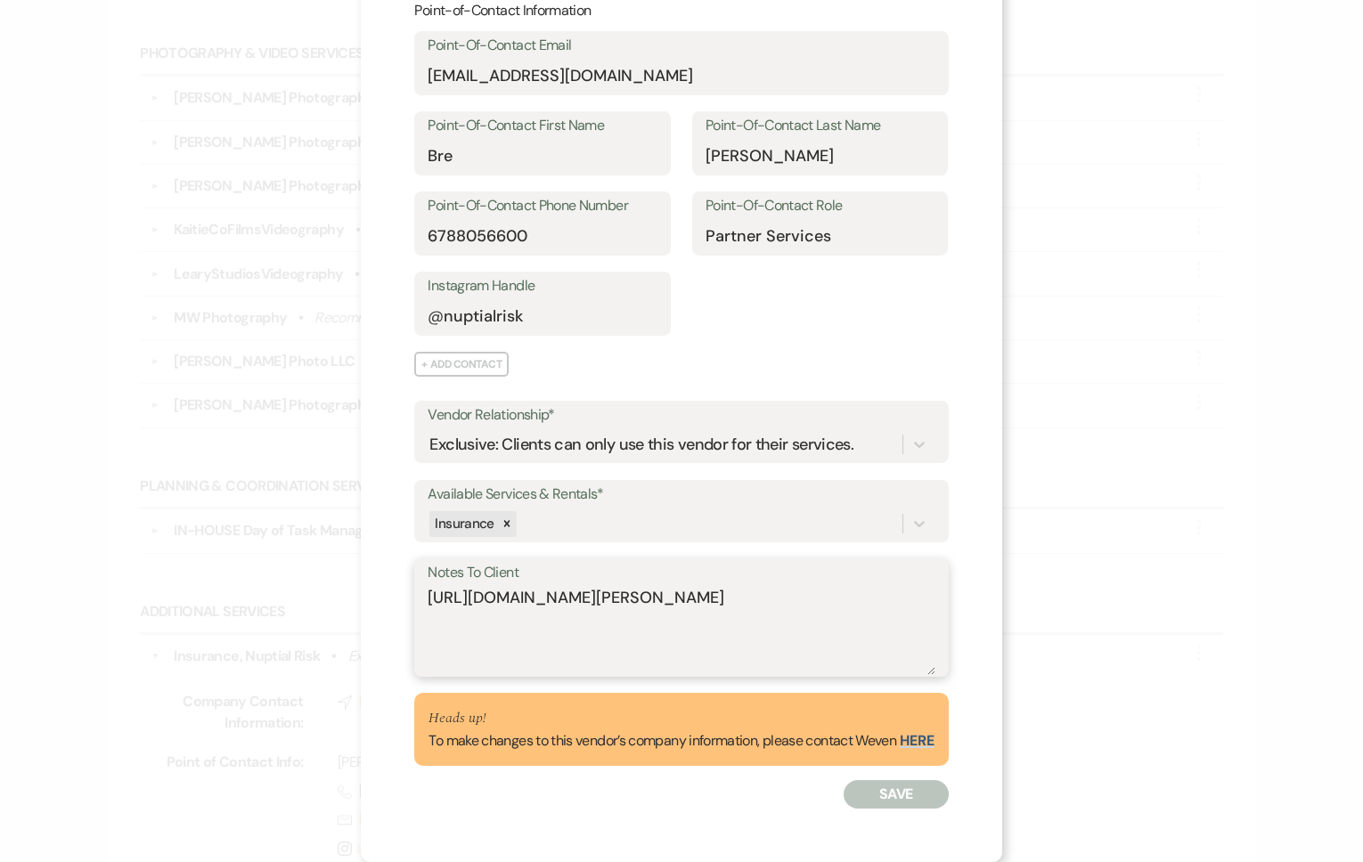
drag, startPoint x: 777, startPoint y: 604, endPoint x: 408, endPoint y: 512, distance: 380.0
click at [408, 512] on div "X Edit Preferred Vendor Edit vendor Information below: Point-of-Contact Informa…" at bounding box center [681, 361] width 641 height 1001
paste textarea "[URL][DOMAIN_NAME]"
type textarea "[URL][DOMAIN_NAME]"
click at [913, 798] on button "Save" at bounding box center [896, 794] width 104 height 29
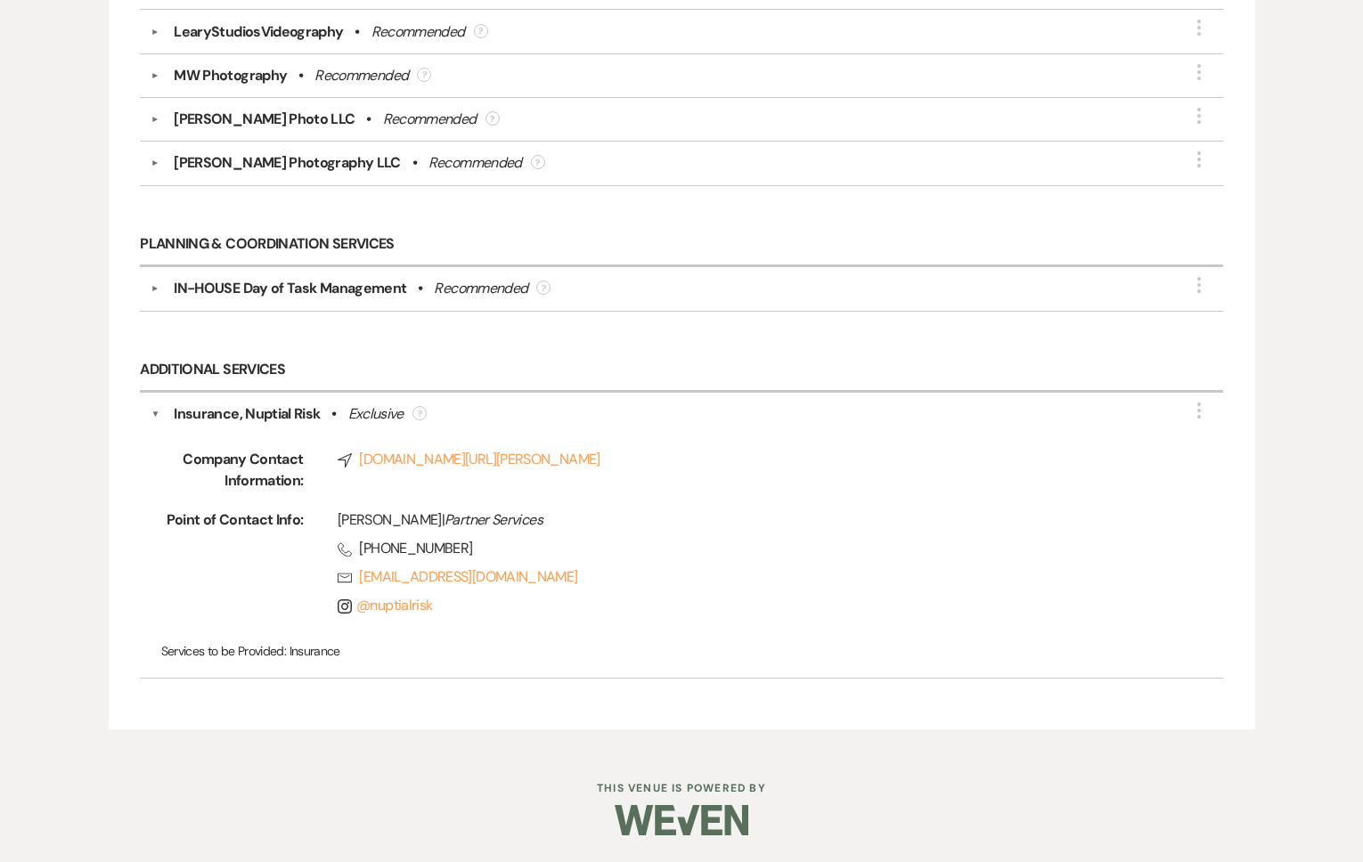
scroll to position [0, 0]
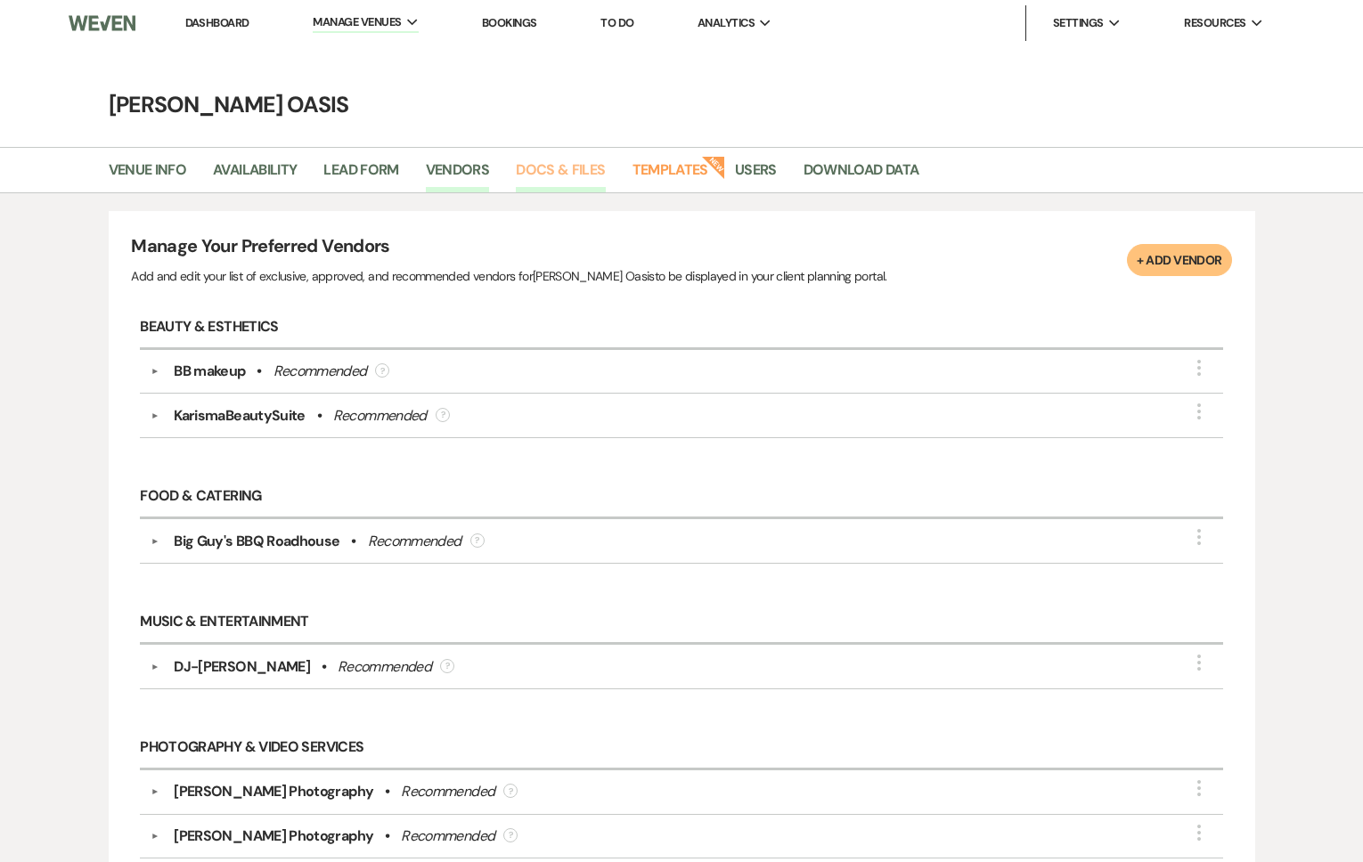
click at [560, 176] on link "Docs & Files" at bounding box center [560, 176] width 89 height 34
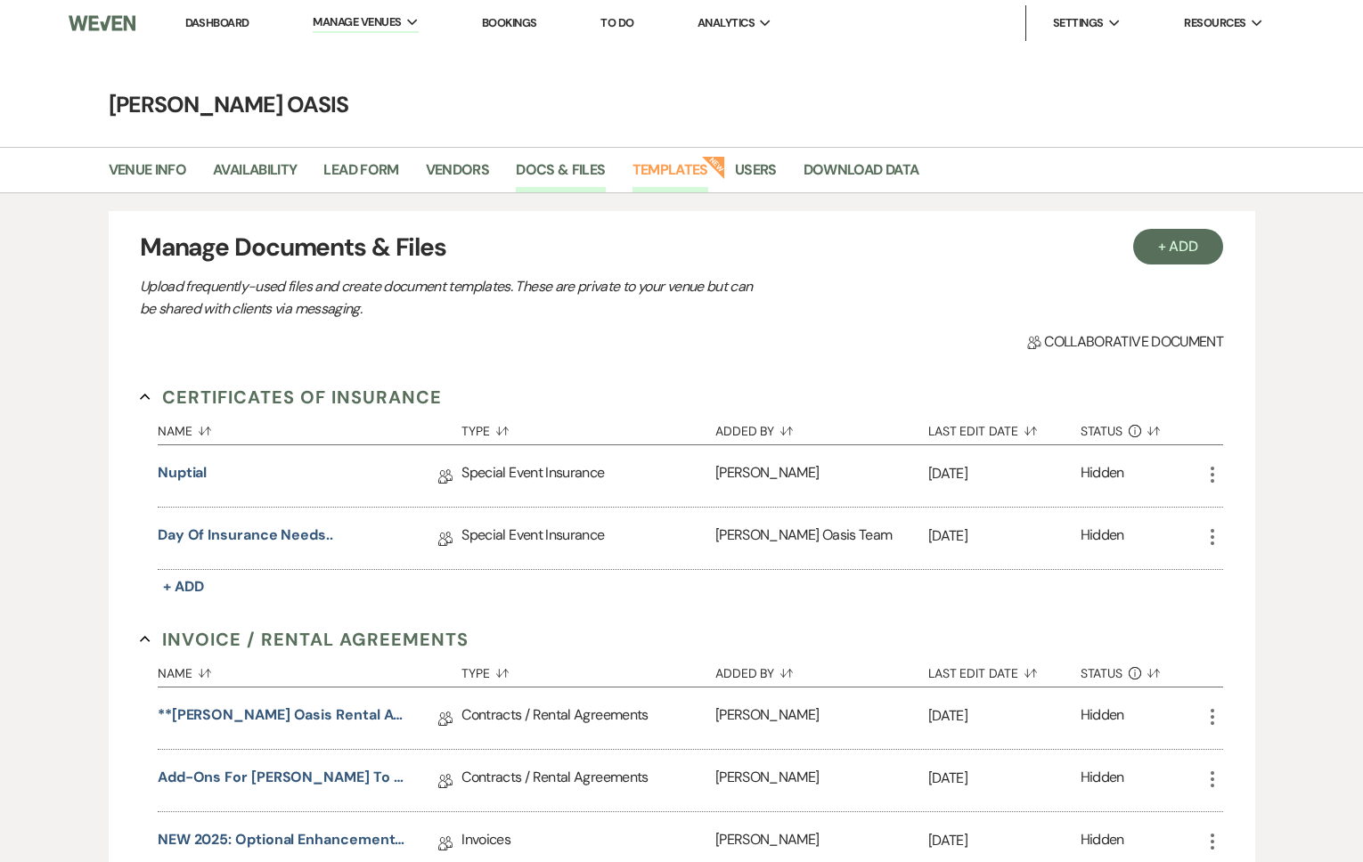
click at [690, 171] on link "Templates" at bounding box center [670, 176] width 76 height 34
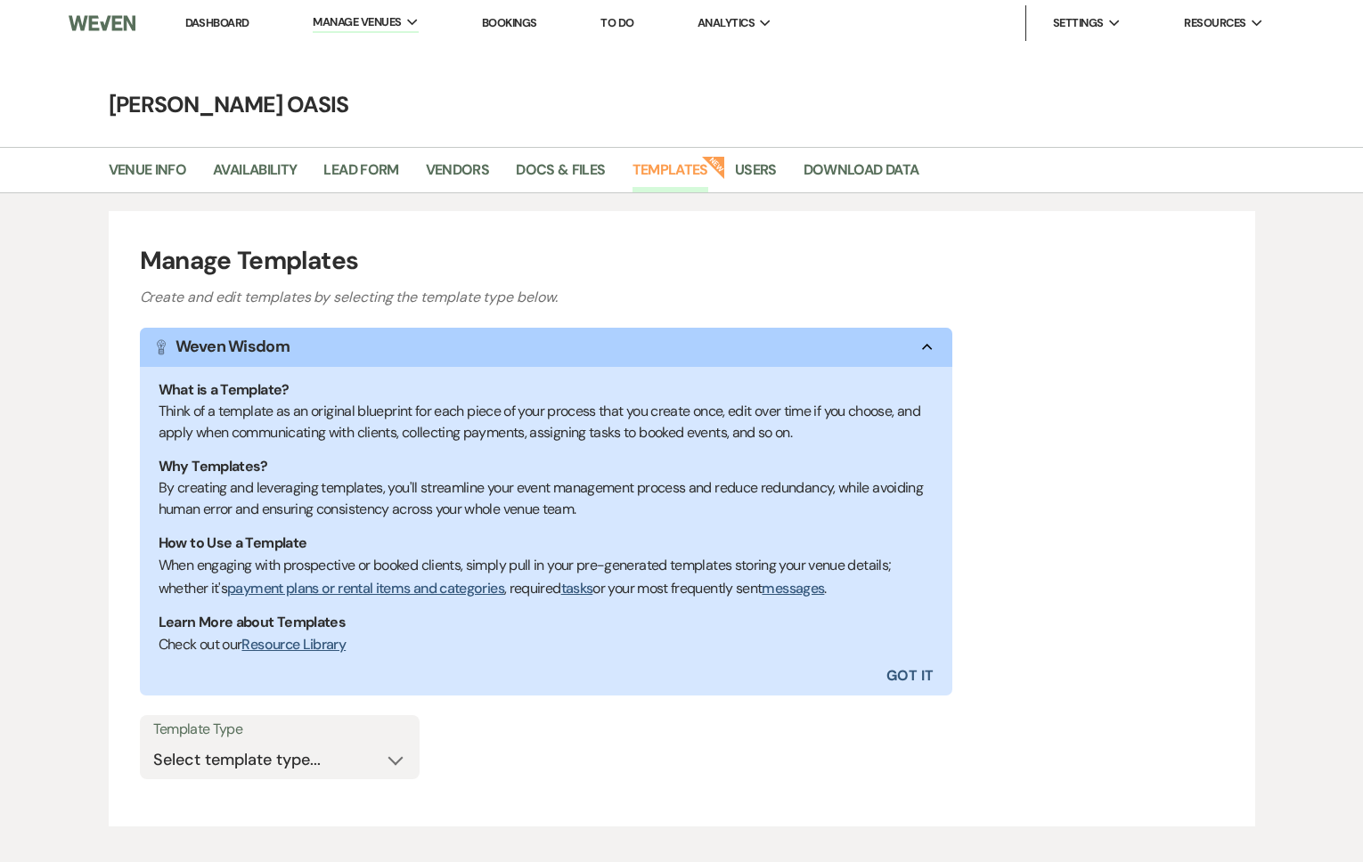
scroll to position [97, 0]
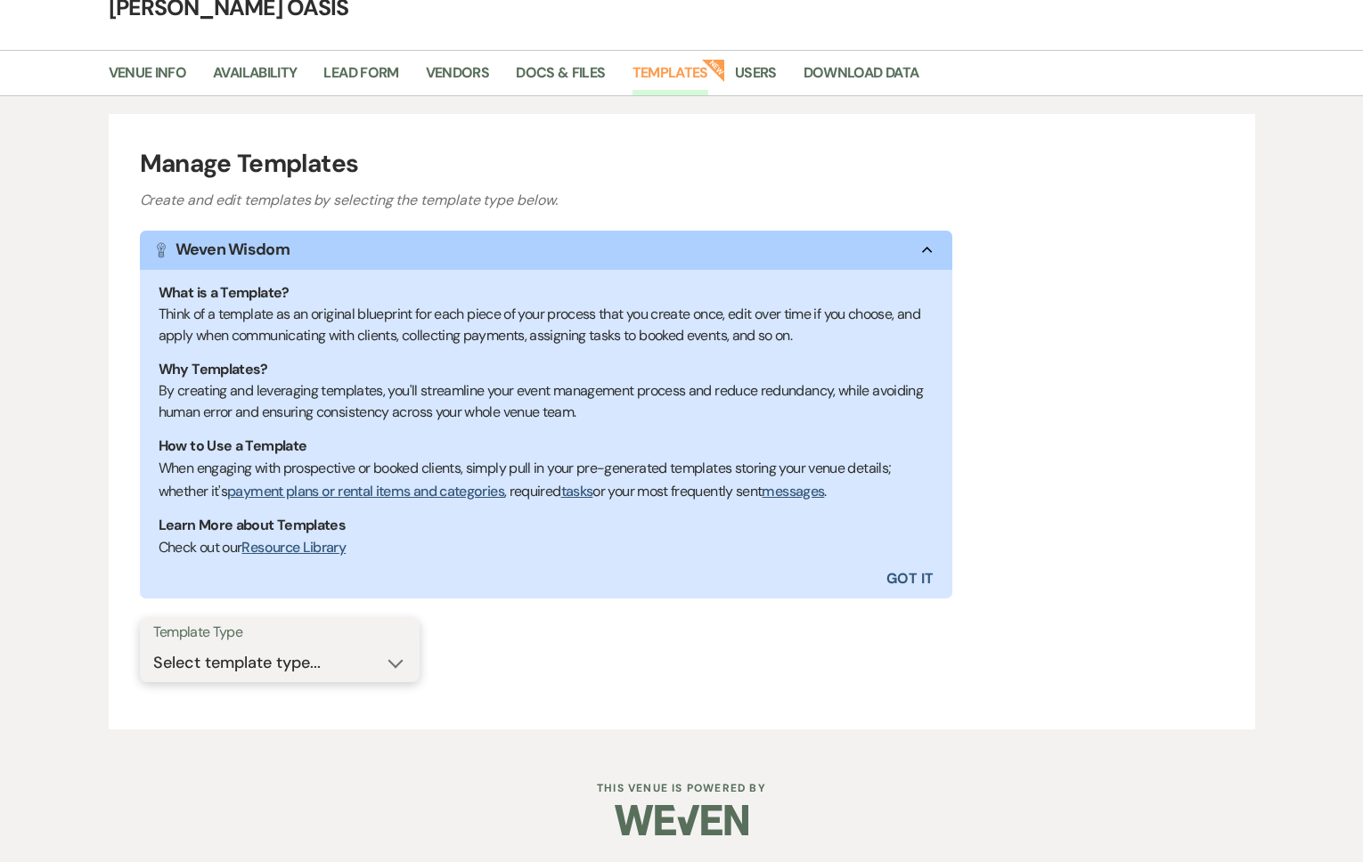
click at [239, 659] on select "Select template type... Task List Message Templates Payment Plan Inventory Item…" at bounding box center [279, 663] width 253 height 35
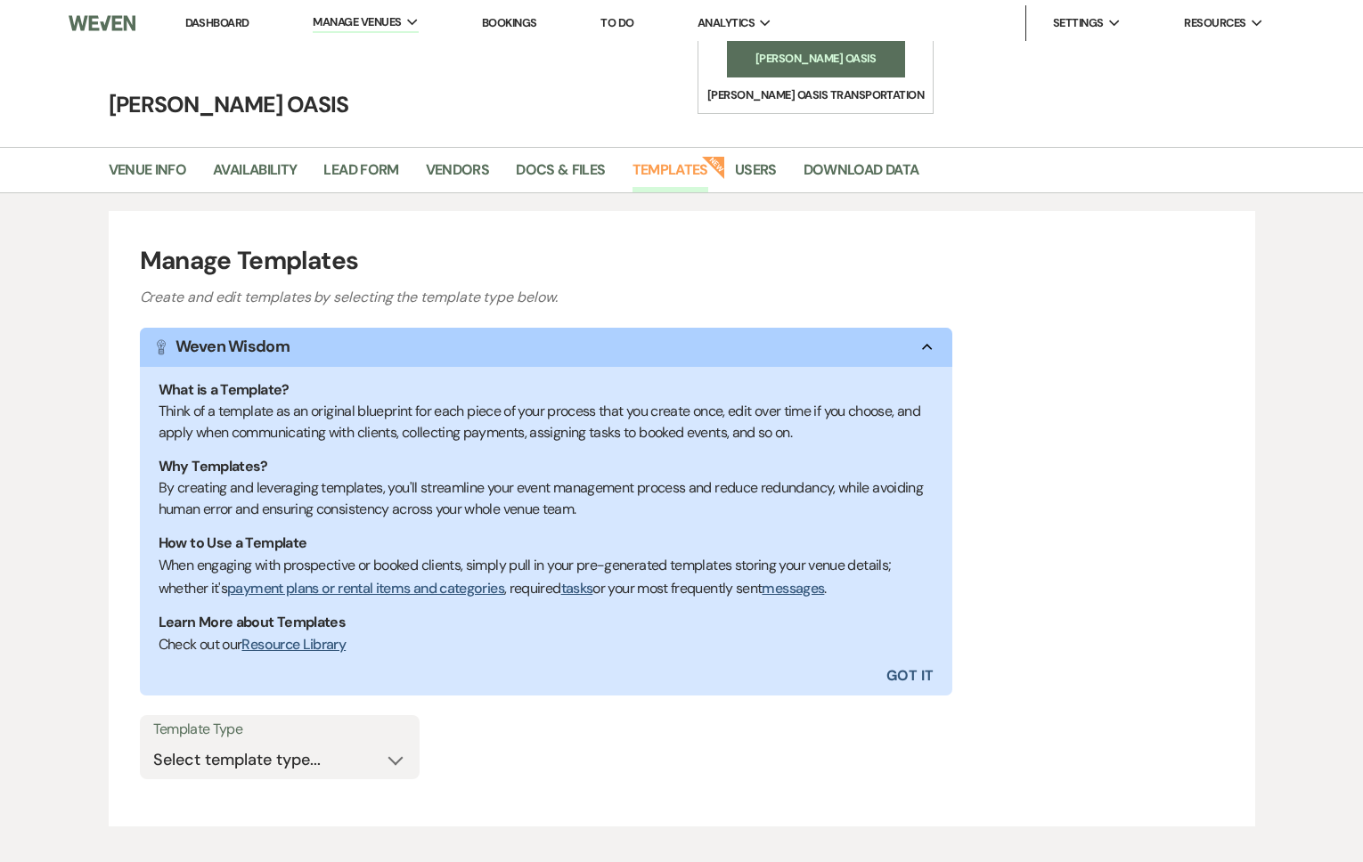
click at [742, 58] on li "[PERSON_NAME] Oasis" at bounding box center [816, 59] width 160 height 18
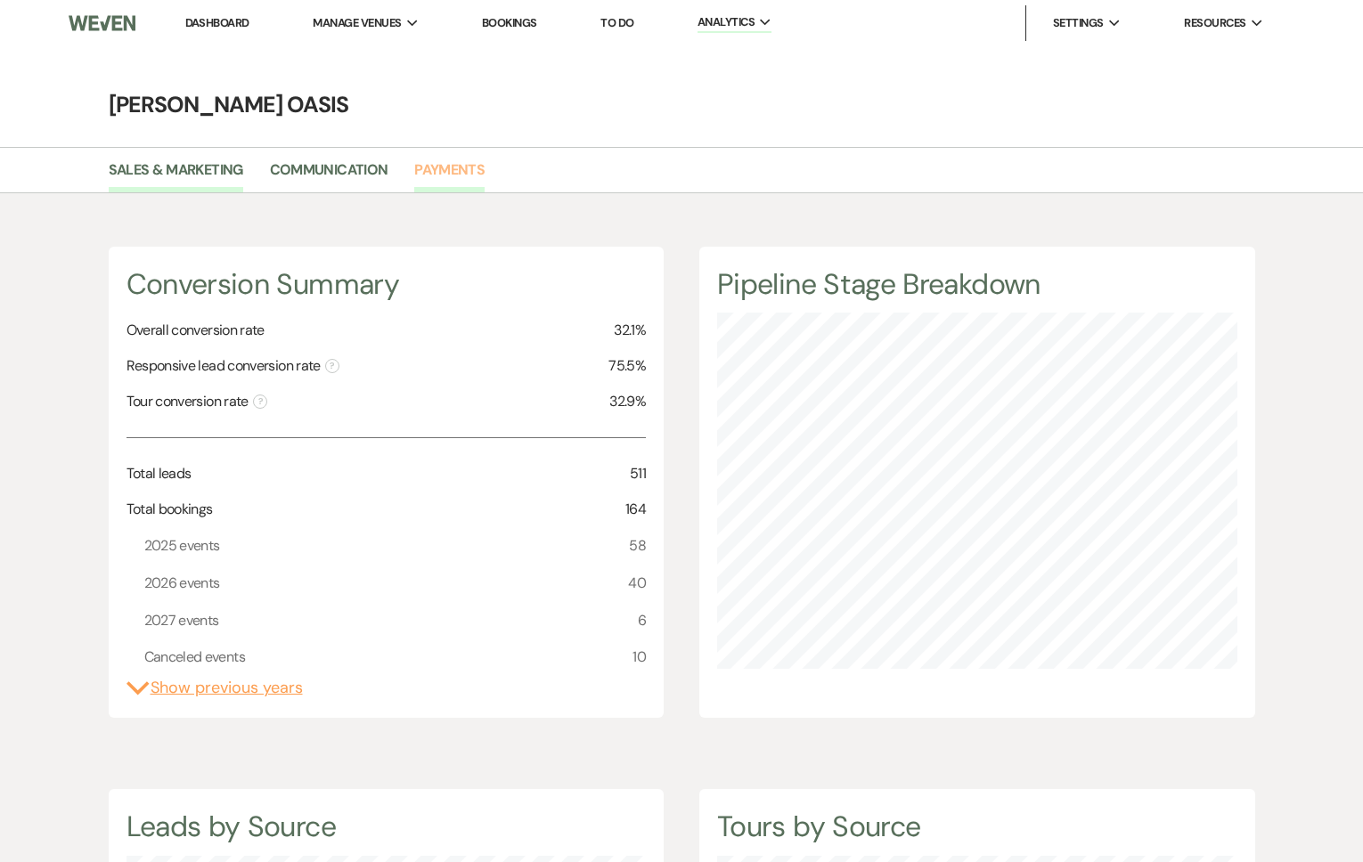
click at [452, 175] on link "Payments" at bounding box center [449, 176] width 70 height 34
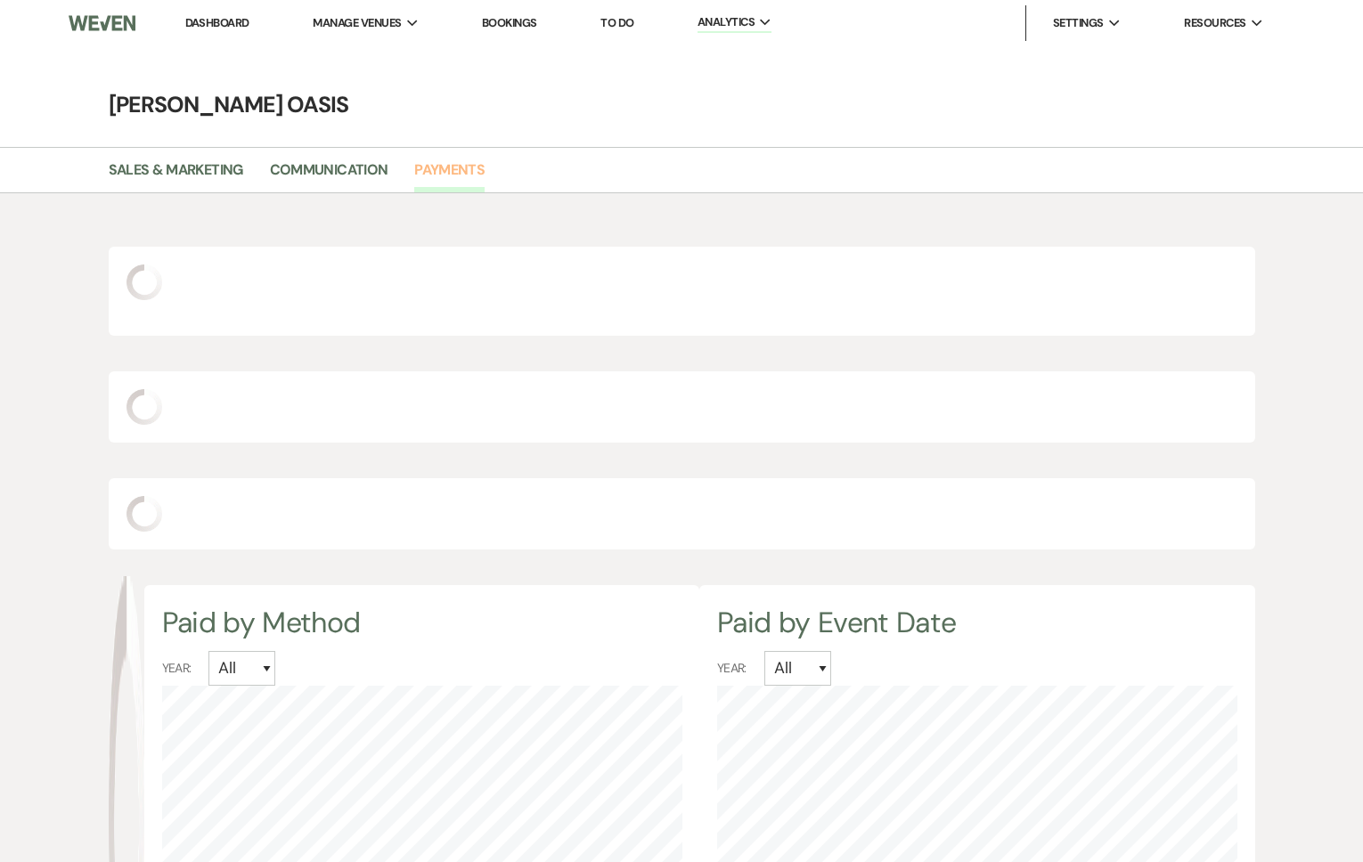
select select "2025"
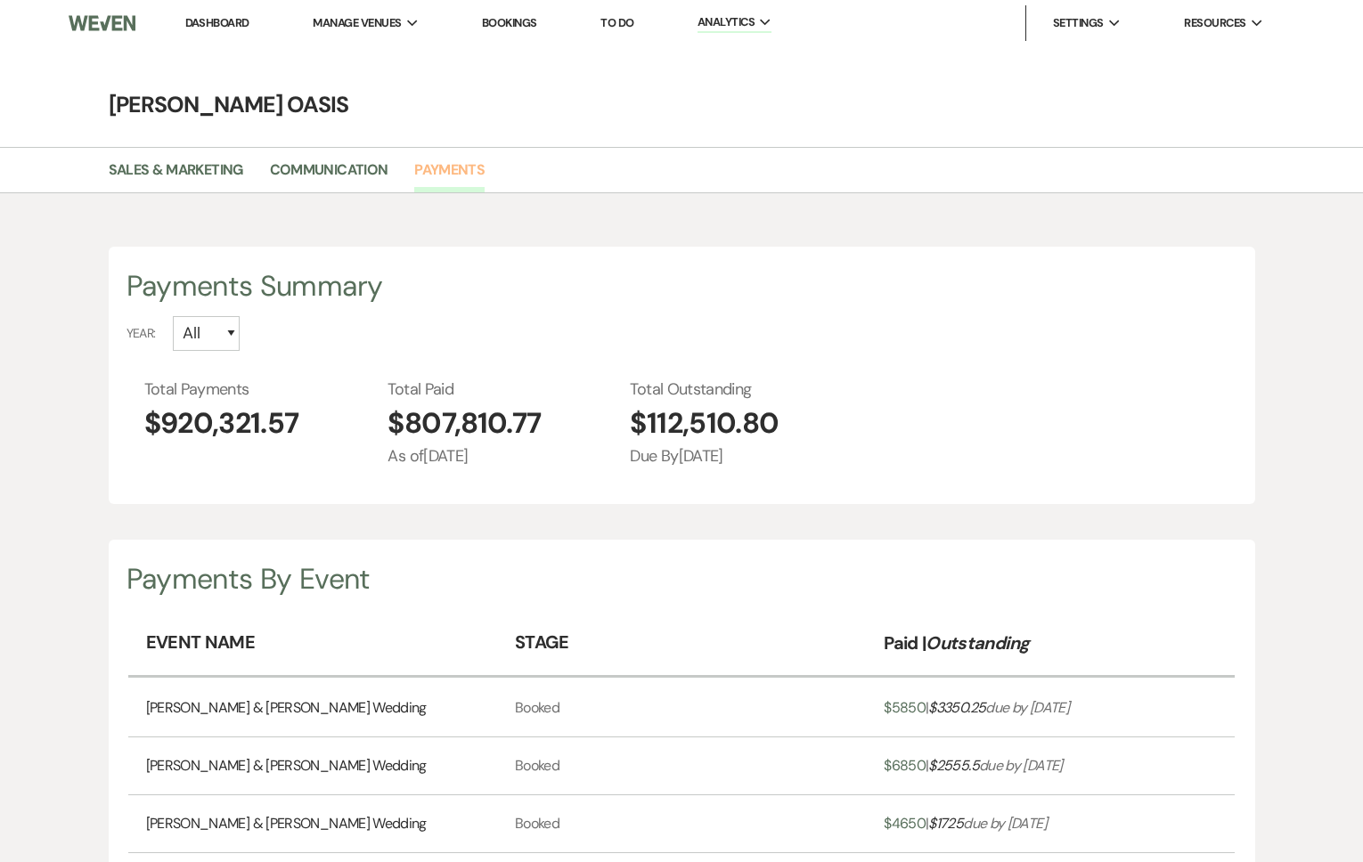
scroll to position [862, 1363]
click at [233, 324] on select "All 2026 2025 2024 2023 2022" at bounding box center [206, 333] width 67 height 35
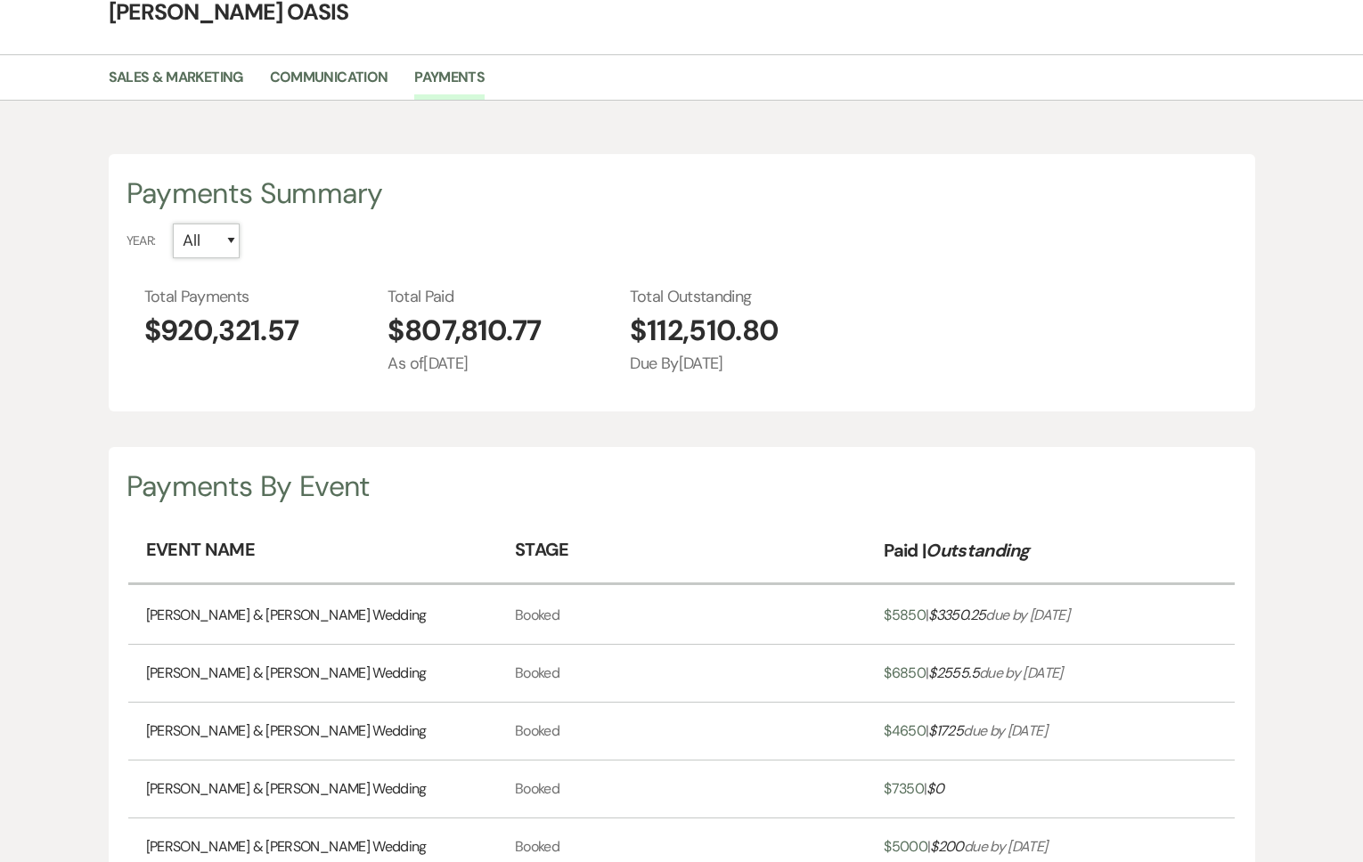
scroll to position [0, 0]
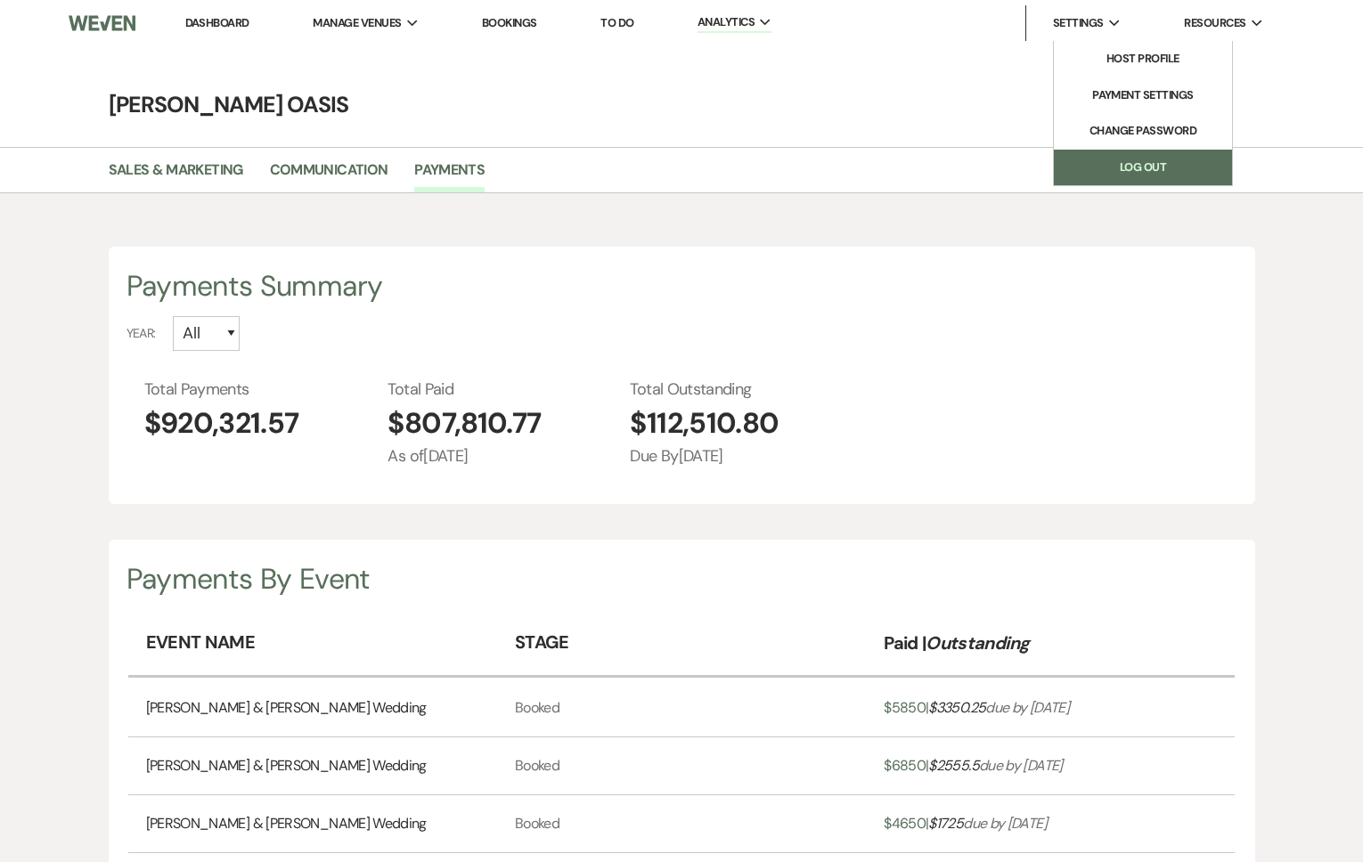
click at [1072, 160] on link "Log Out" at bounding box center [1143, 168] width 178 height 36
